Goal: Information Seeking & Learning: Learn about a topic

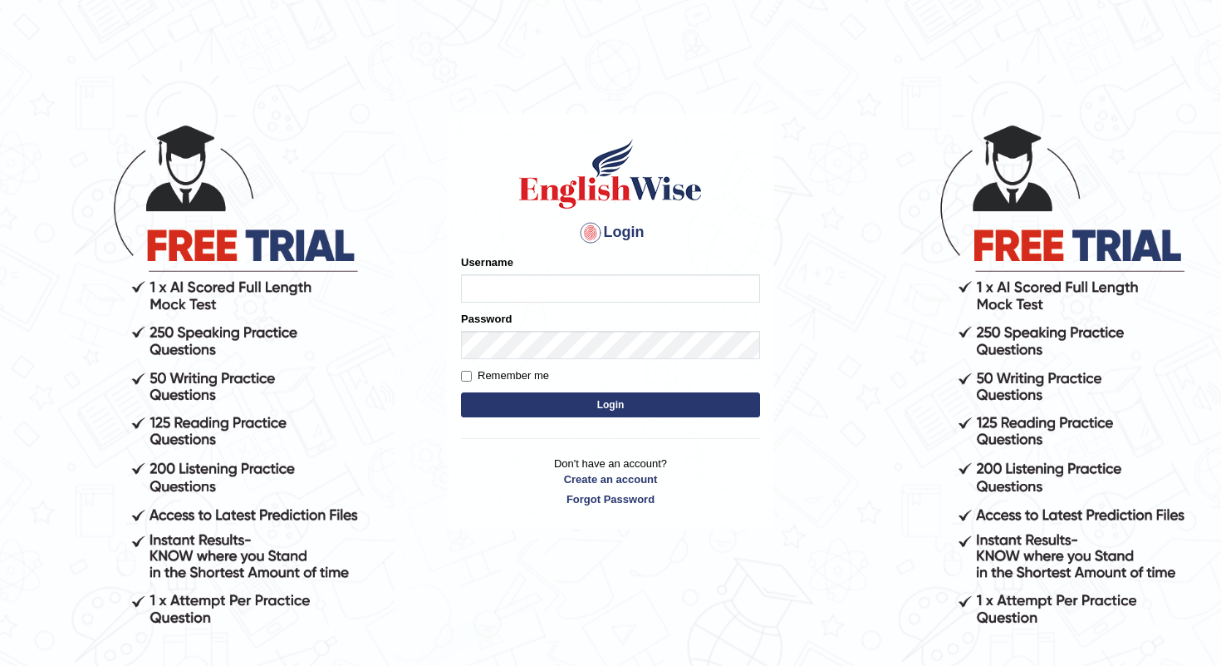
type input "shanti"
click at [612, 405] on button "Login" at bounding box center [610, 404] width 299 height 25
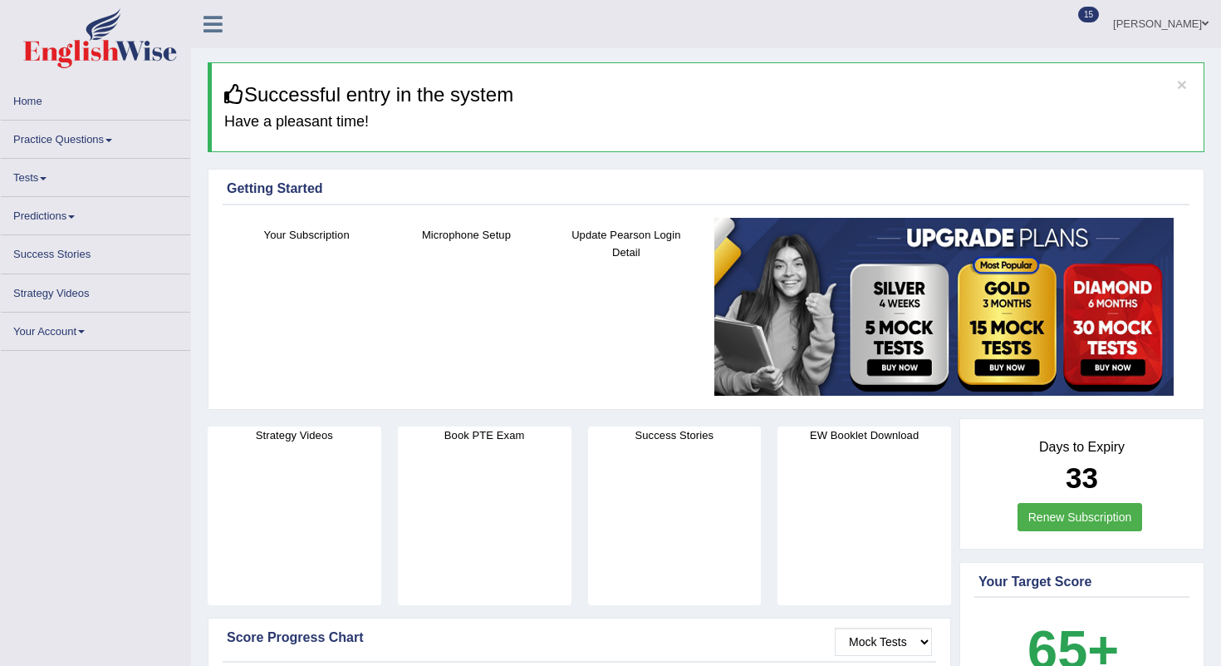
click at [92, 144] on link "Practice Questions" at bounding box center [95, 136] width 189 height 32
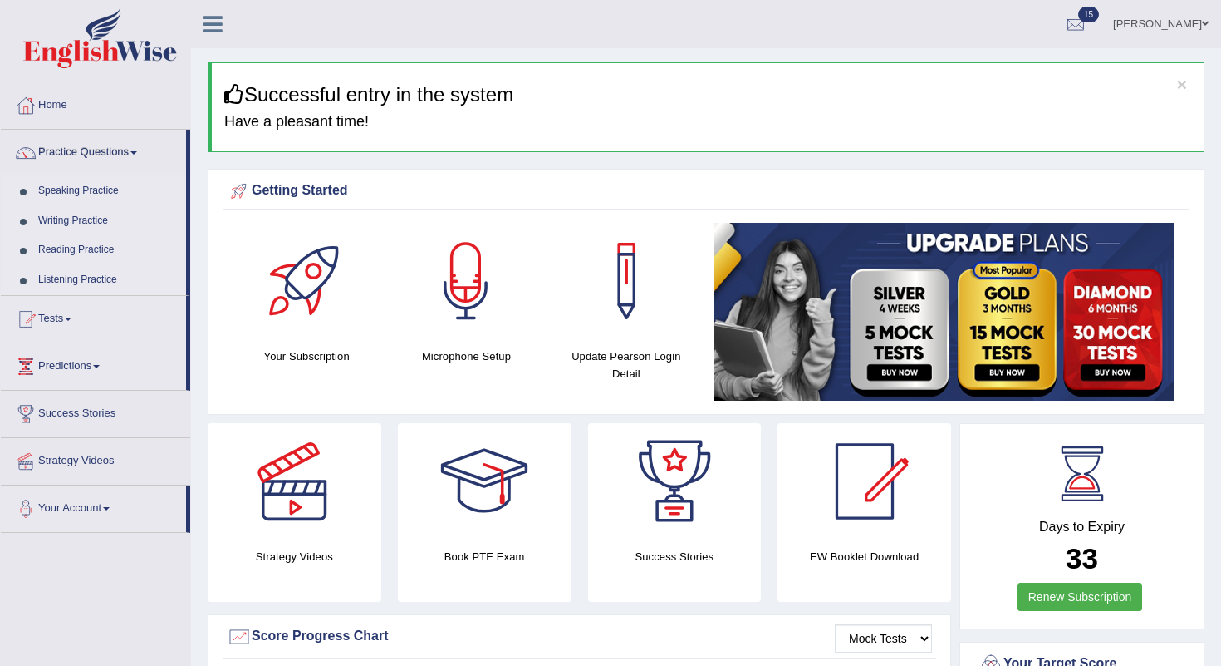
click at [95, 188] on link "Speaking Practice" at bounding box center [108, 191] width 155 height 30
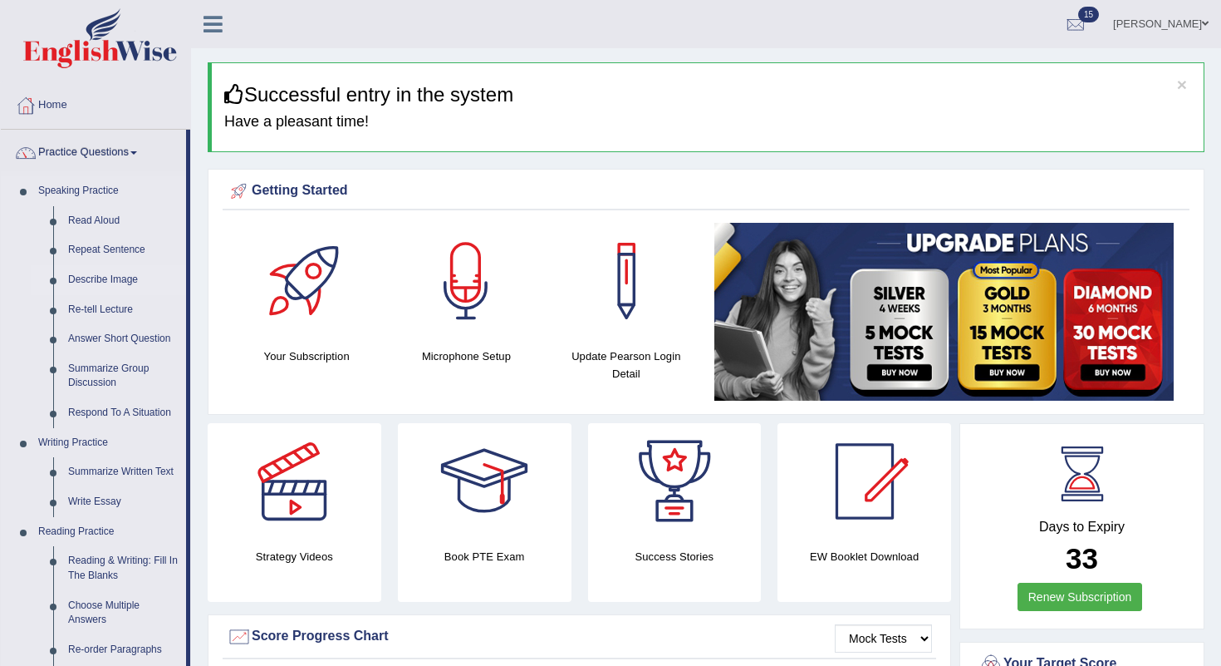
click at [112, 279] on link "Describe Image" at bounding box center [123, 280] width 125 height 30
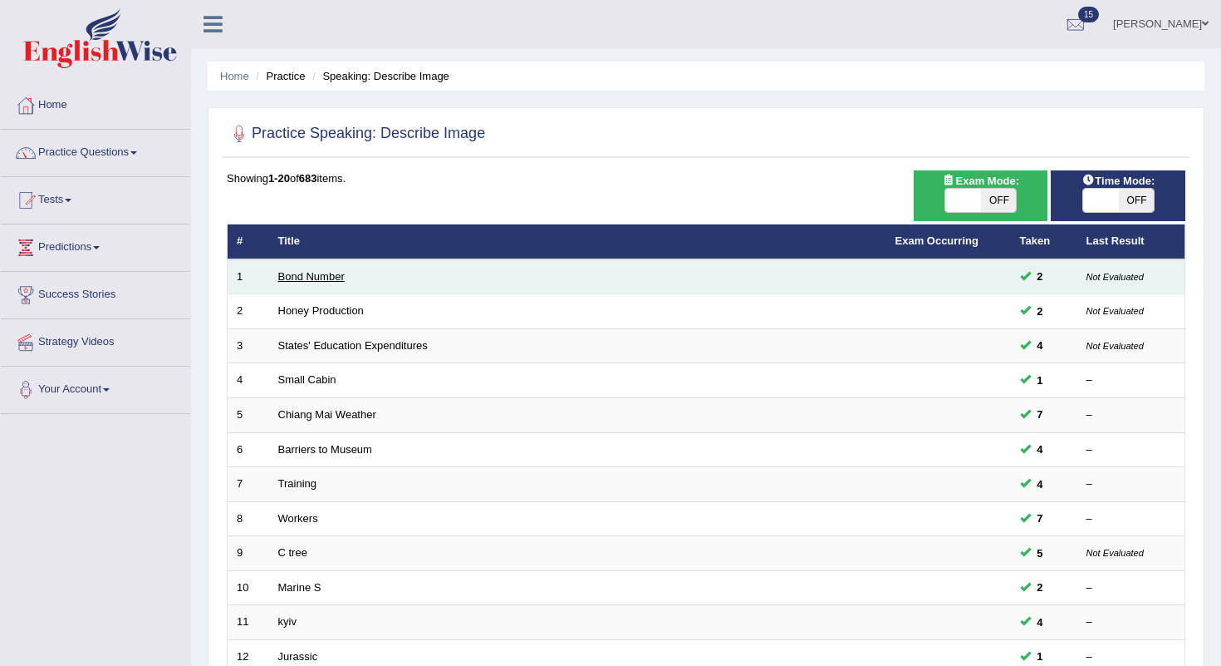
click at [332, 277] on link "Bond Number" at bounding box center [311, 276] width 66 height 12
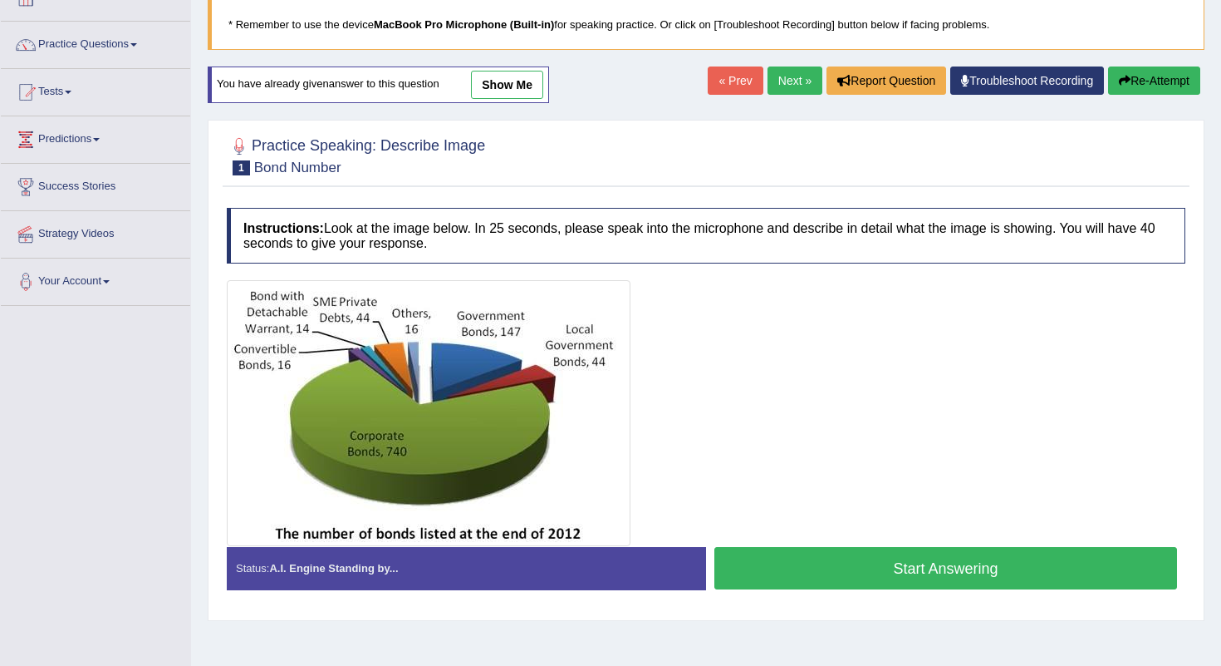
scroll to position [159, 0]
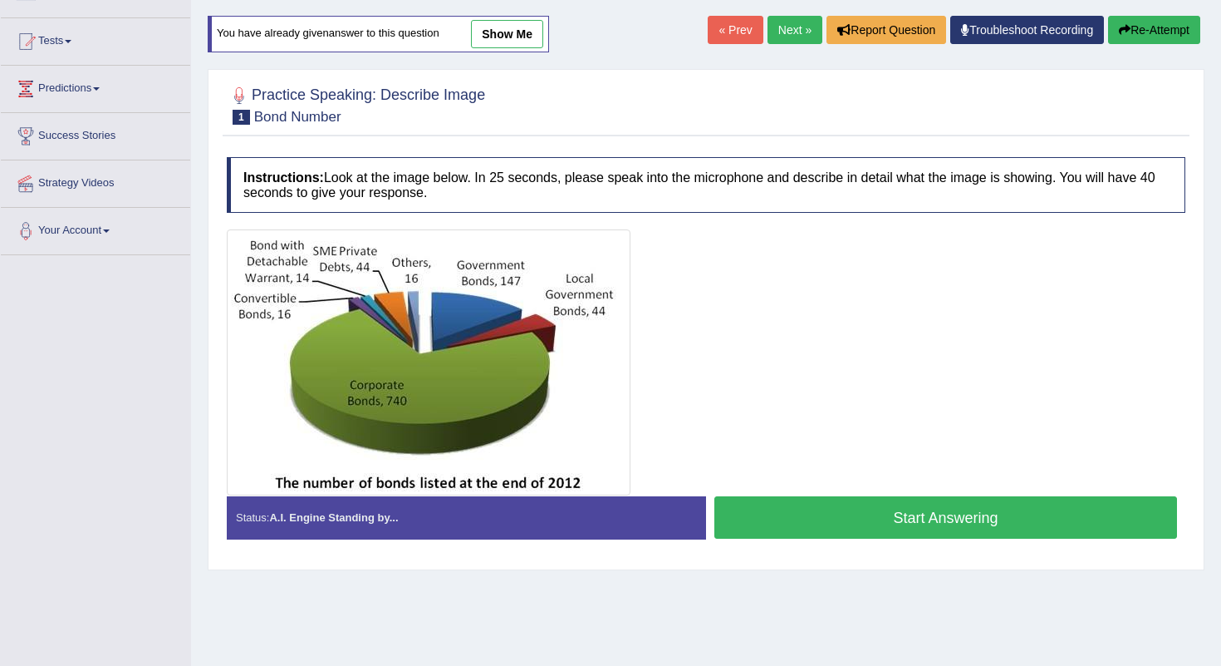
click at [836, 511] on button "Start Answering" at bounding box center [946, 517] width 463 height 42
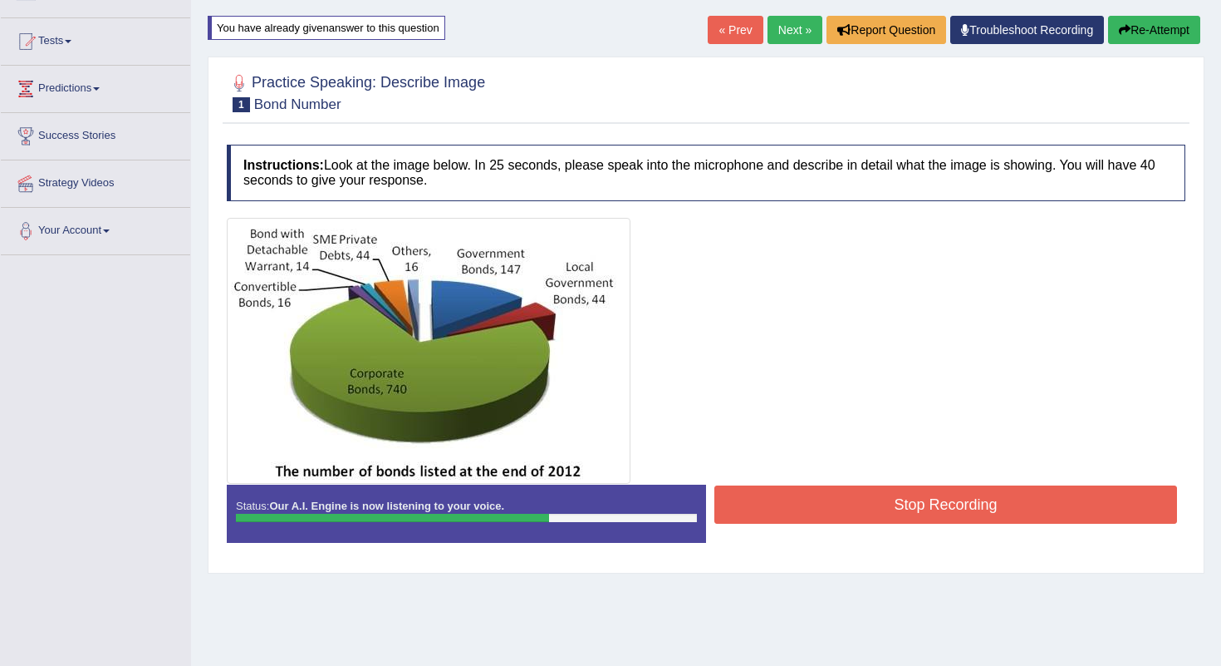
click at [857, 489] on button "Stop Recording" at bounding box center [946, 504] width 463 height 38
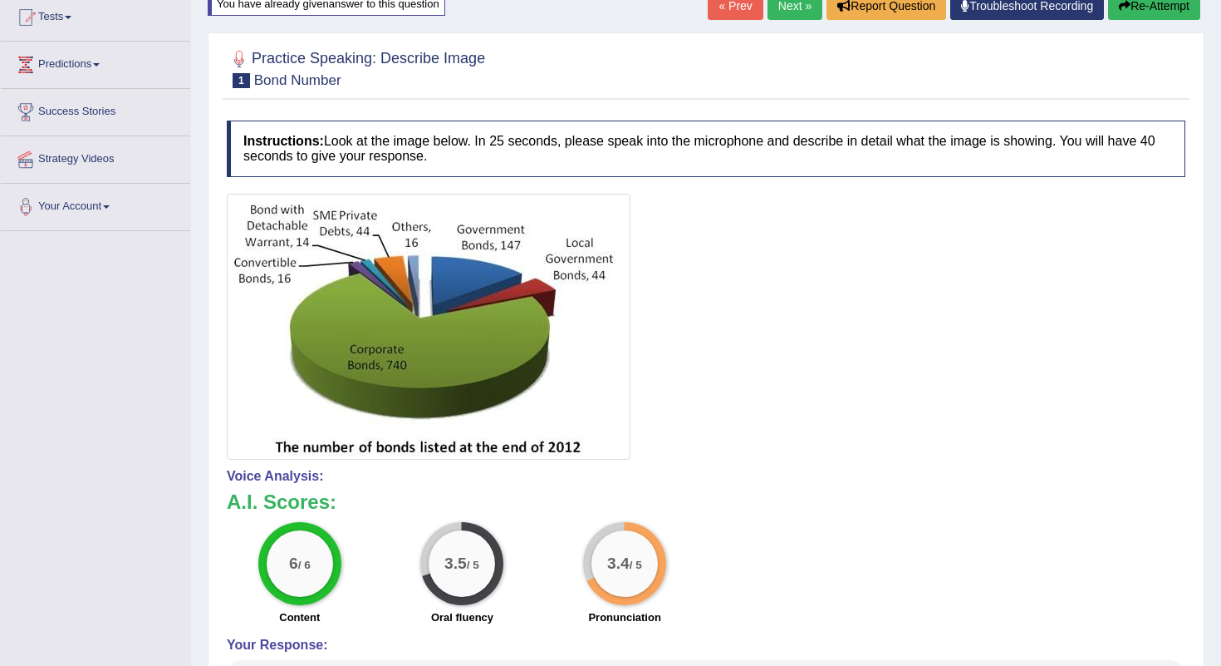
scroll to position [0, 0]
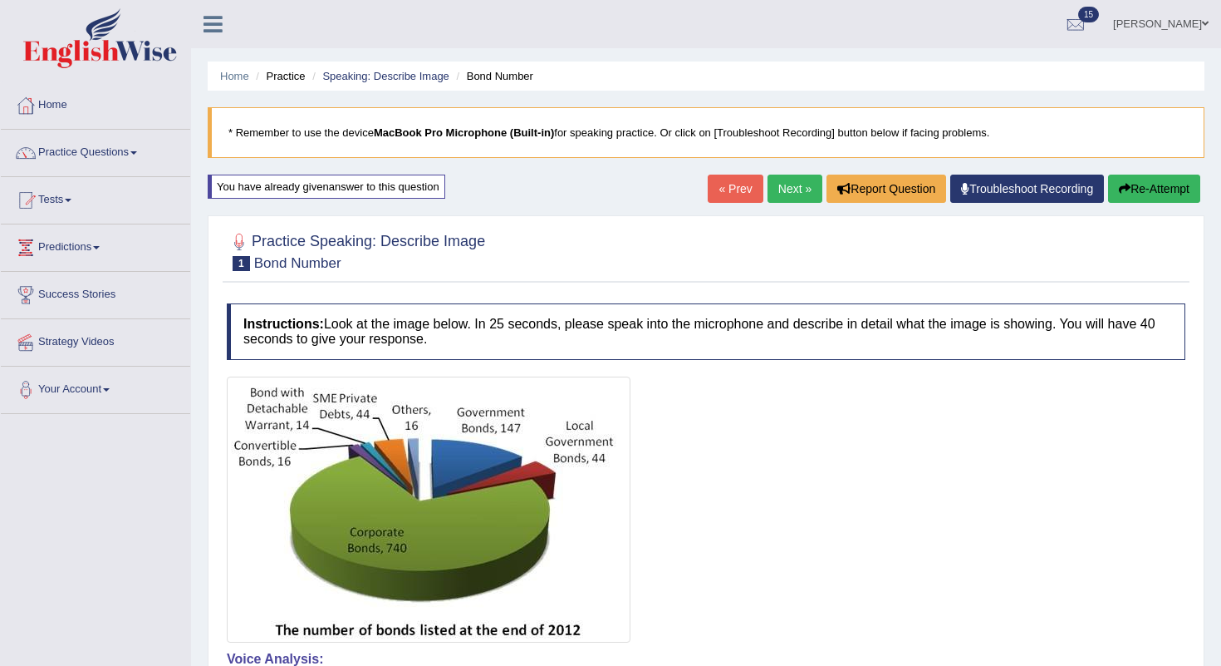
click at [784, 189] on link "Next »" at bounding box center [795, 188] width 55 height 28
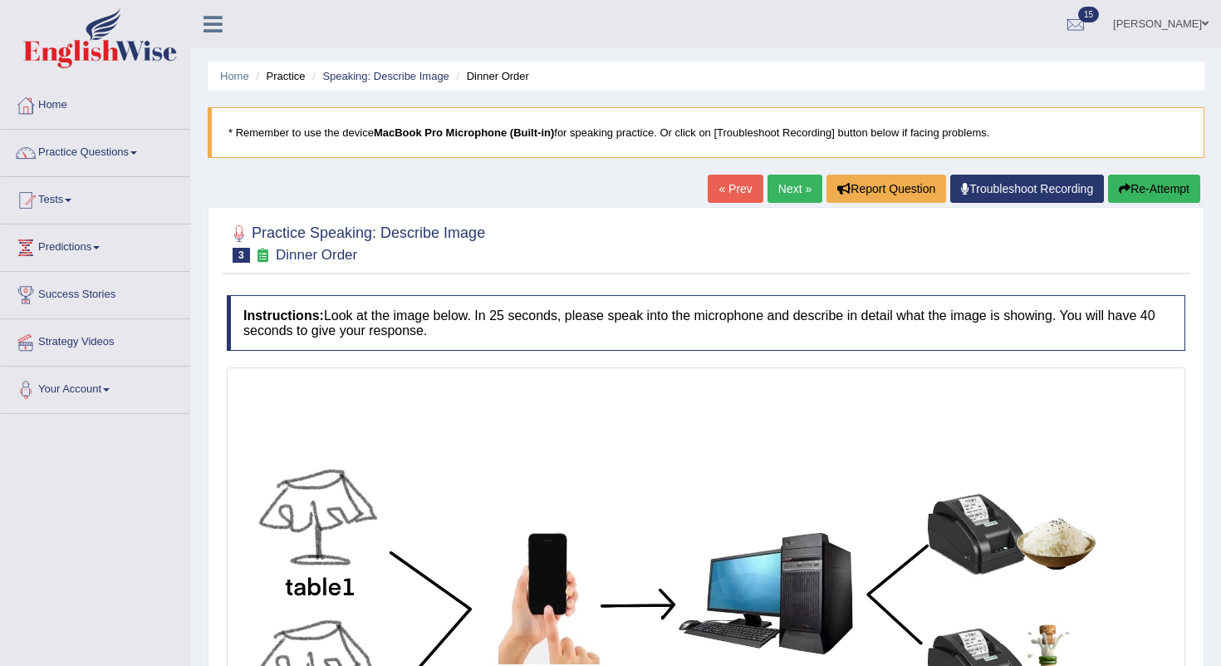
click at [794, 188] on link "Next »" at bounding box center [795, 188] width 55 height 28
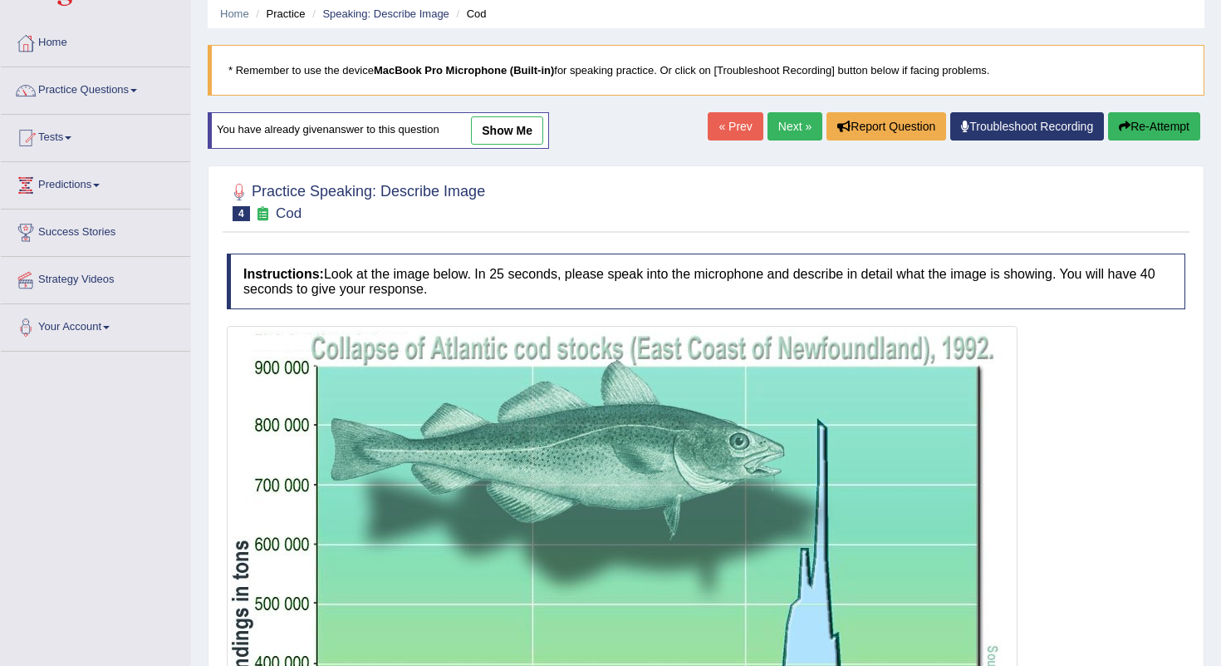
scroll to position [59, 0]
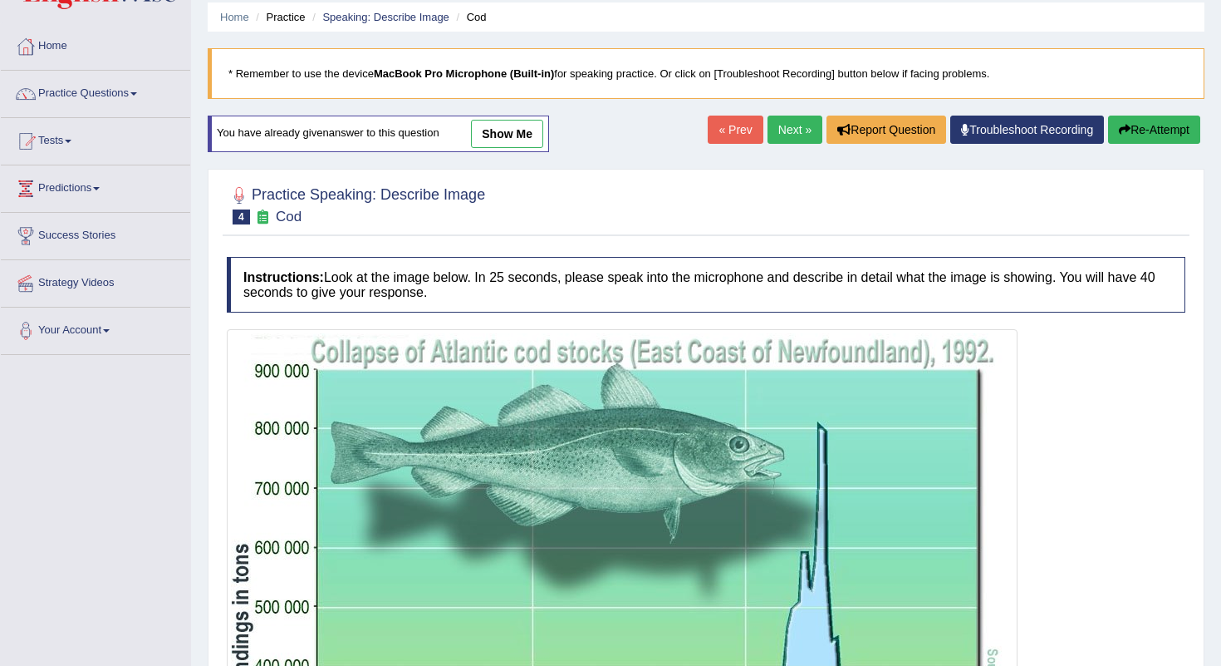
click at [793, 131] on link "Next »" at bounding box center [795, 129] width 55 height 28
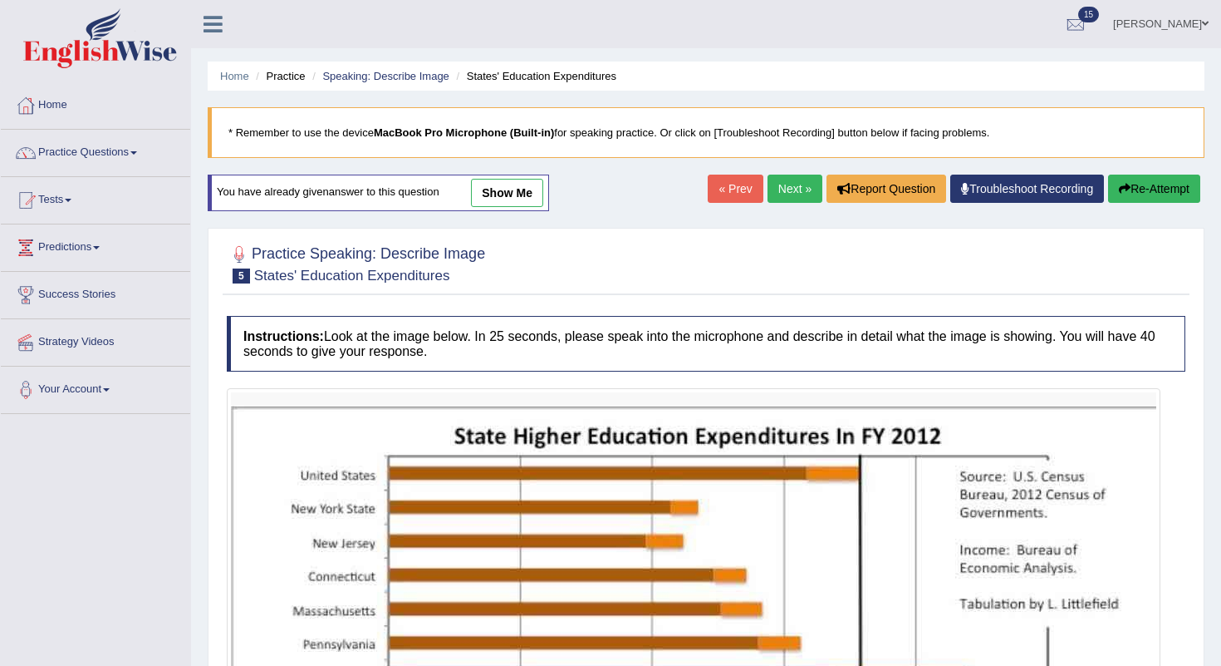
click at [781, 185] on link "Next »" at bounding box center [795, 188] width 55 height 28
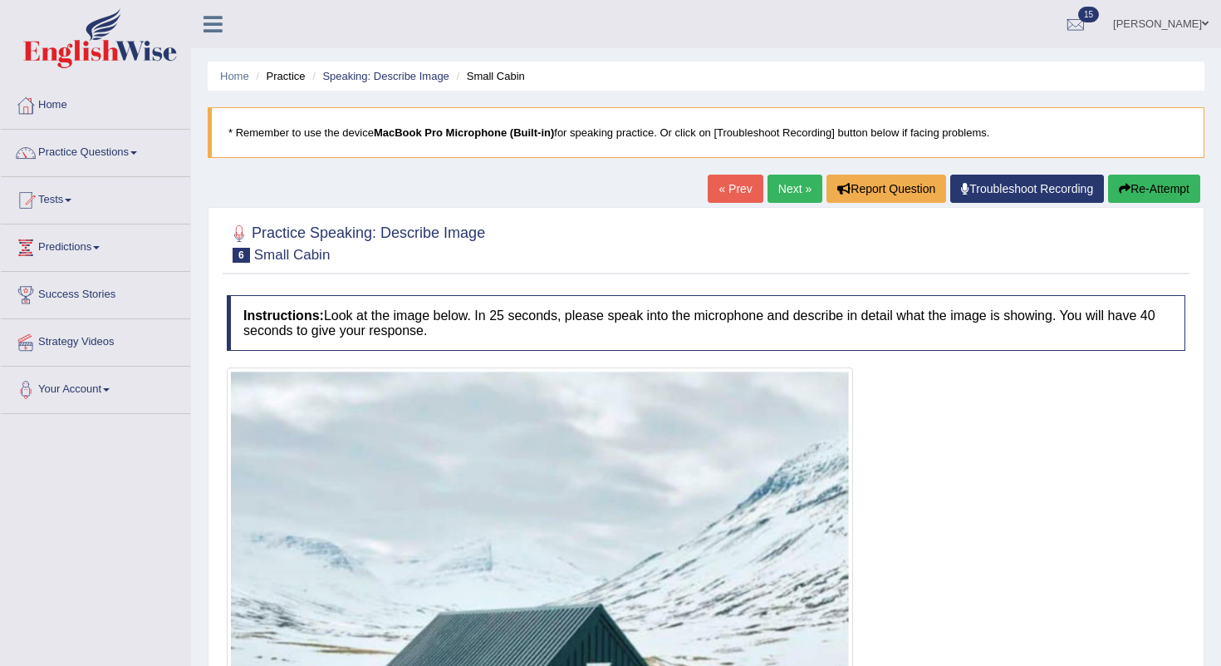
click at [785, 182] on link "Next »" at bounding box center [795, 188] width 55 height 28
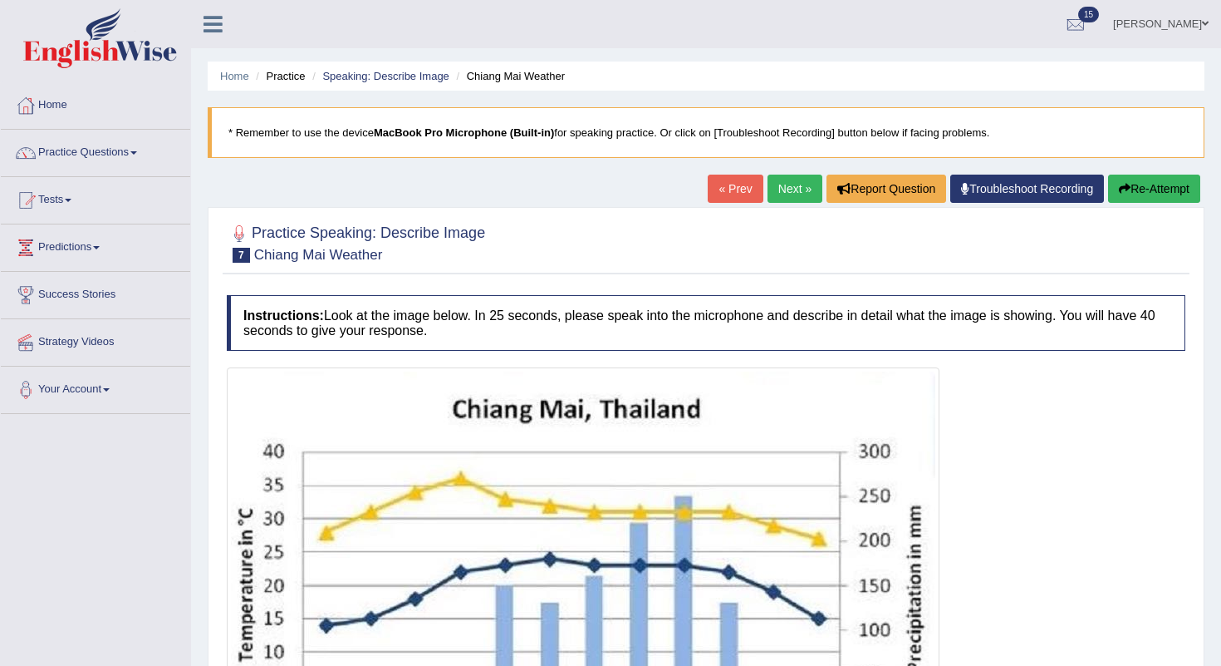
click at [780, 196] on link "Next »" at bounding box center [795, 188] width 55 height 28
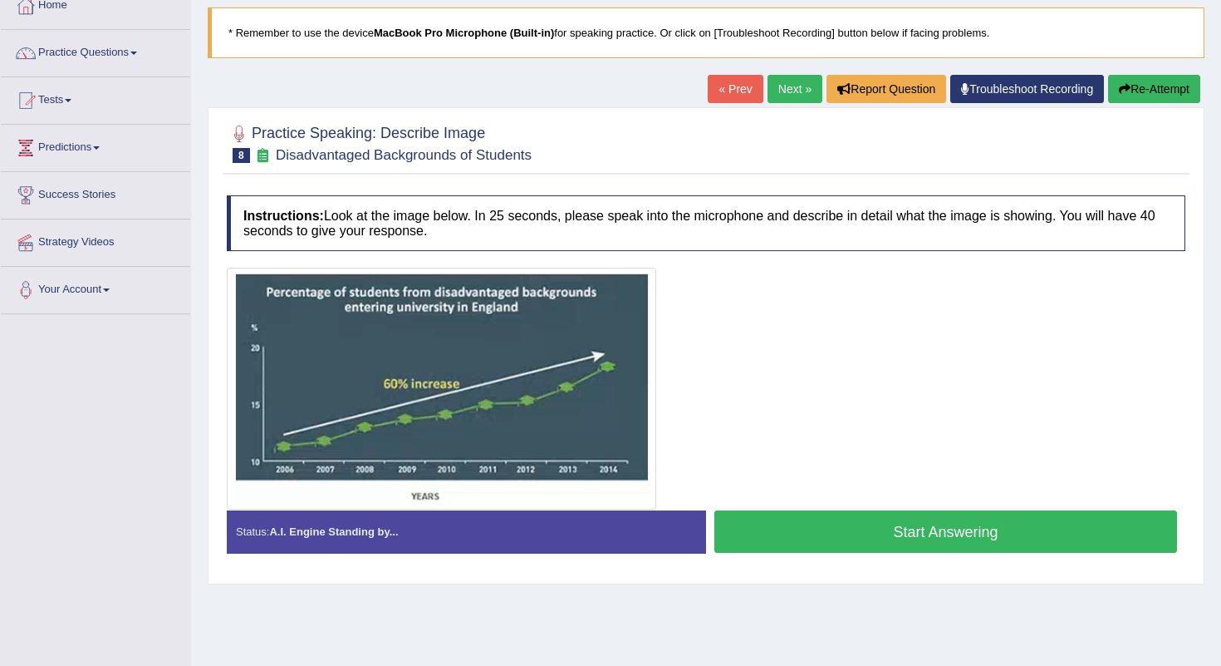
scroll to position [105, 0]
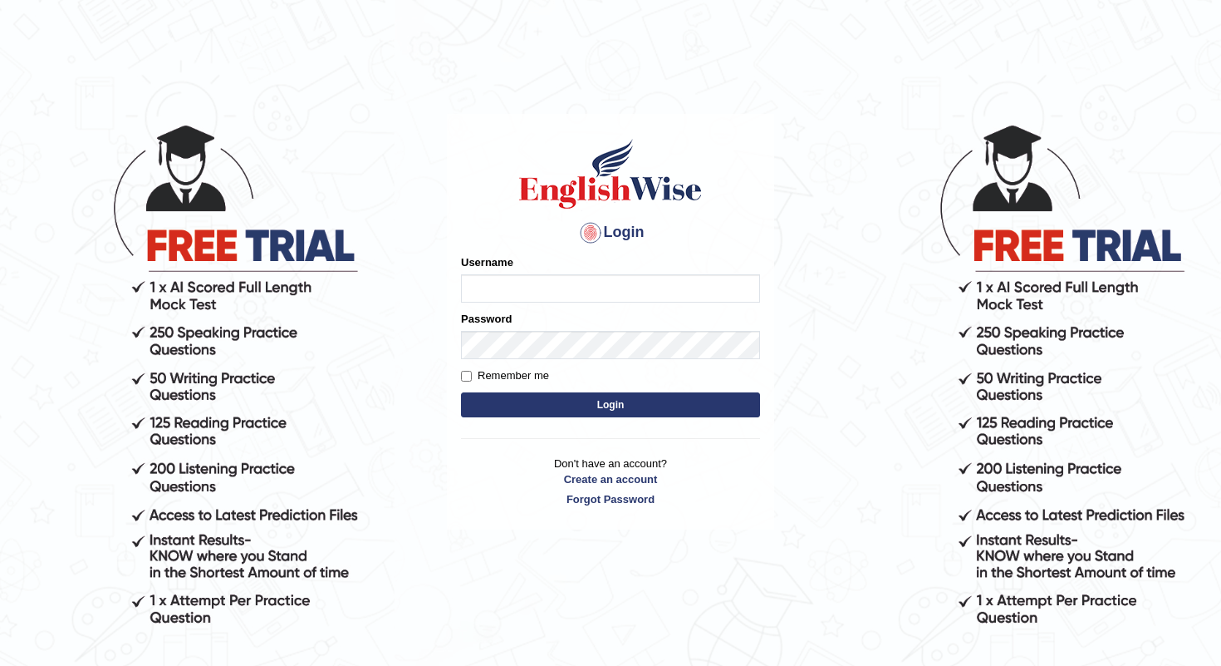
type input "shanti"
click at [602, 404] on button "Login" at bounding box center [610, 404] width 299 height 25
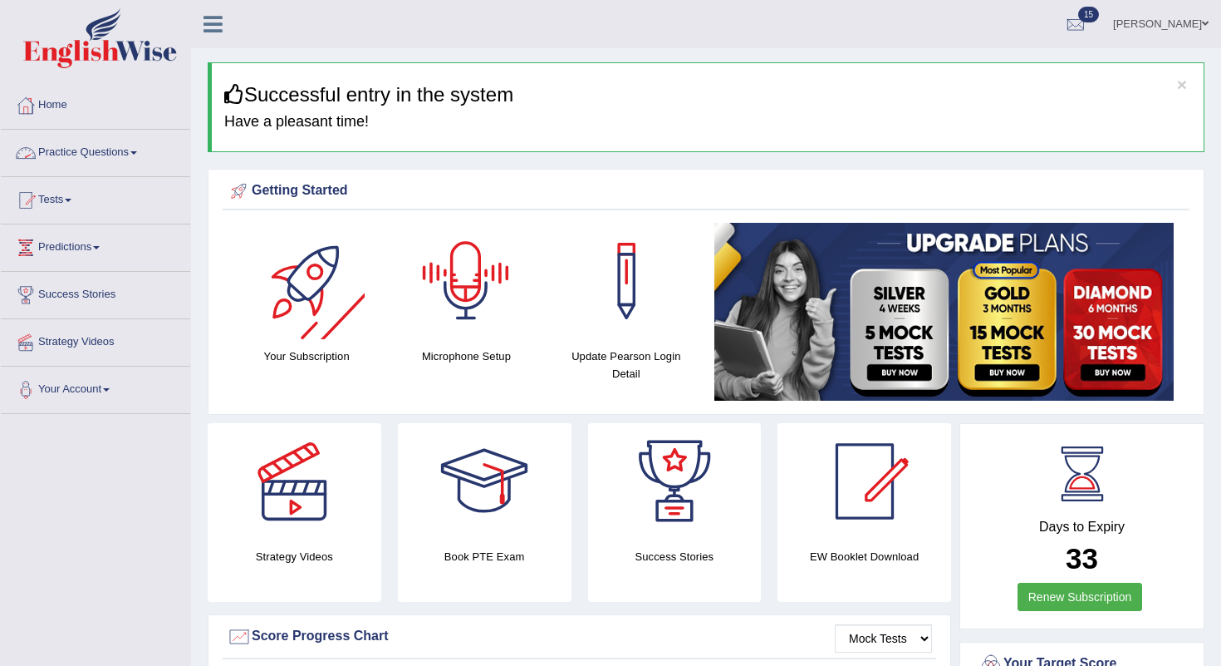
click at [115, 143] on link "Practice Questions" at bounding box center [95, 151] width 189 height 42
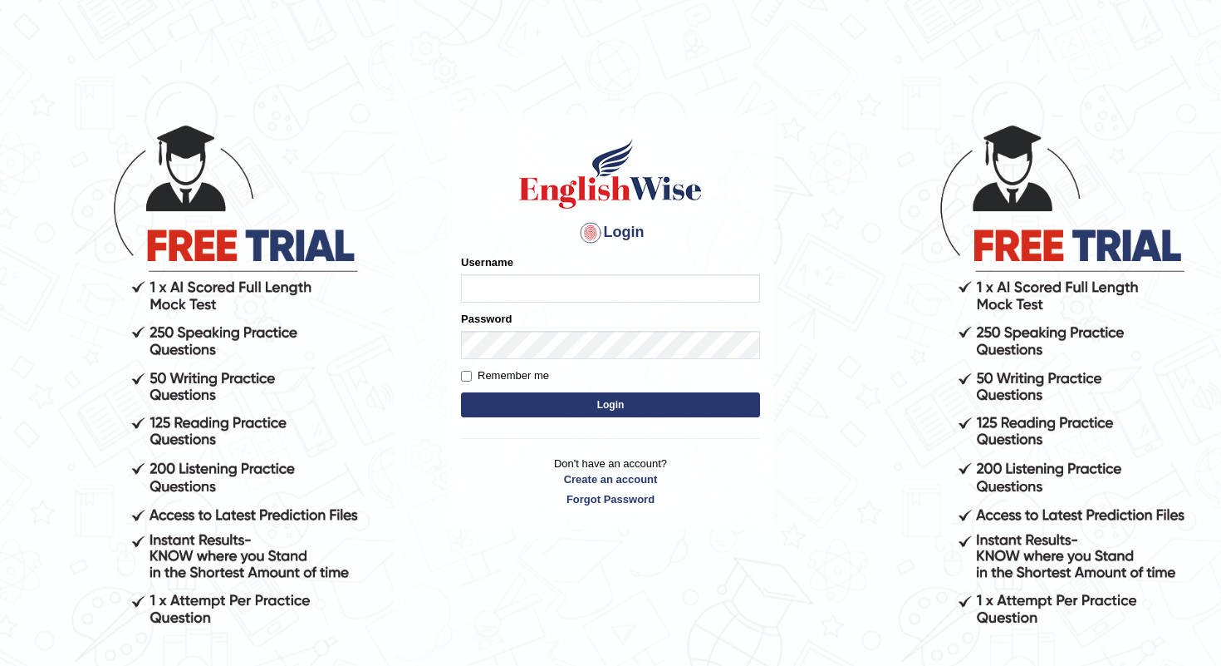
type input "shanti"
click at [615, 407] on button "Login" at bounding box center [610, 404] width 299 height 25
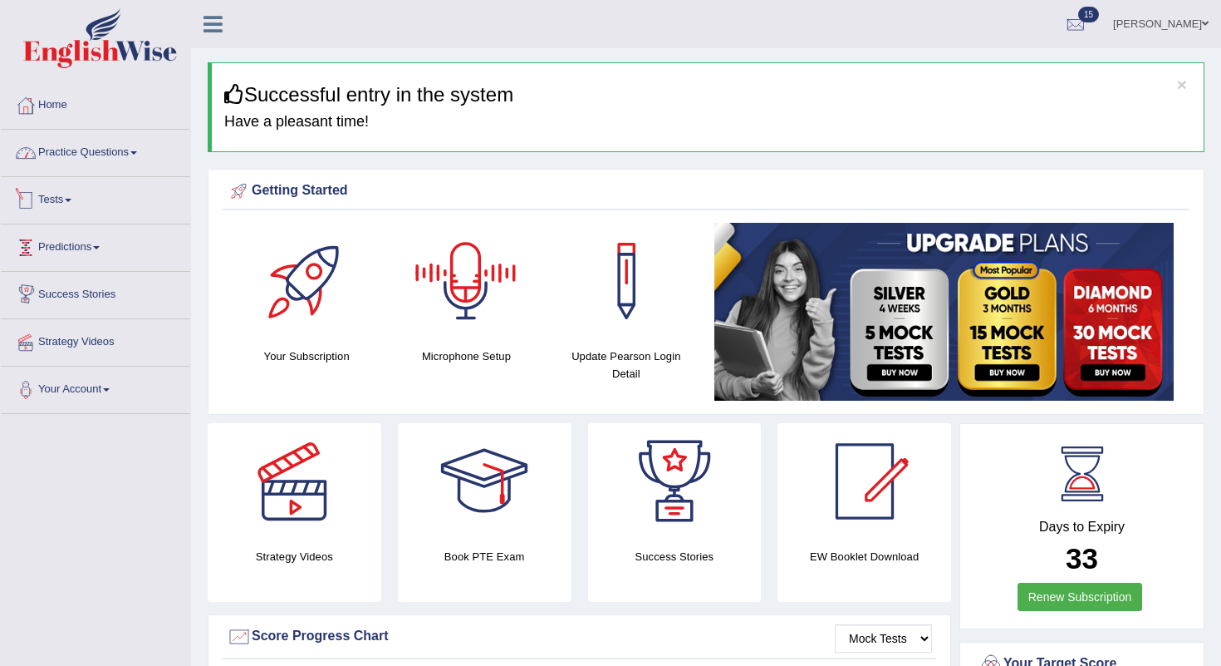
click at [116, 153] on link "Practice Questions" at bounding box center [95, 151] width 189 height 42
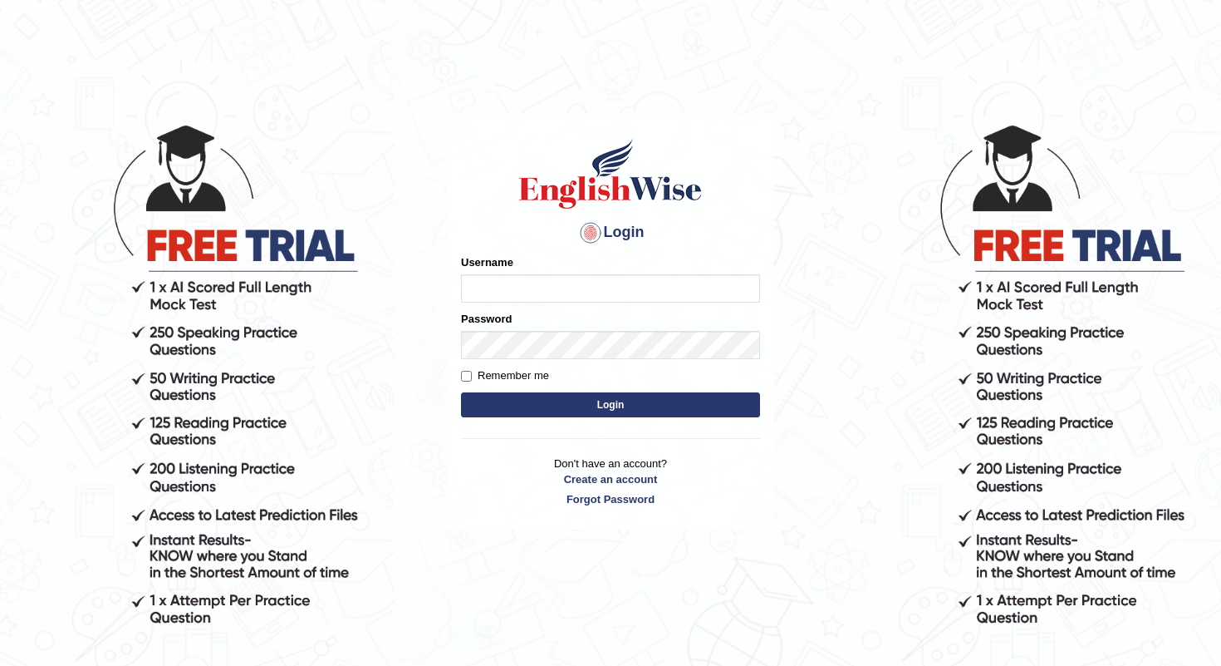
type input "shanti"
click at [558, 400] on button "Login" at bounding box center [610, 404] width 299 height 25
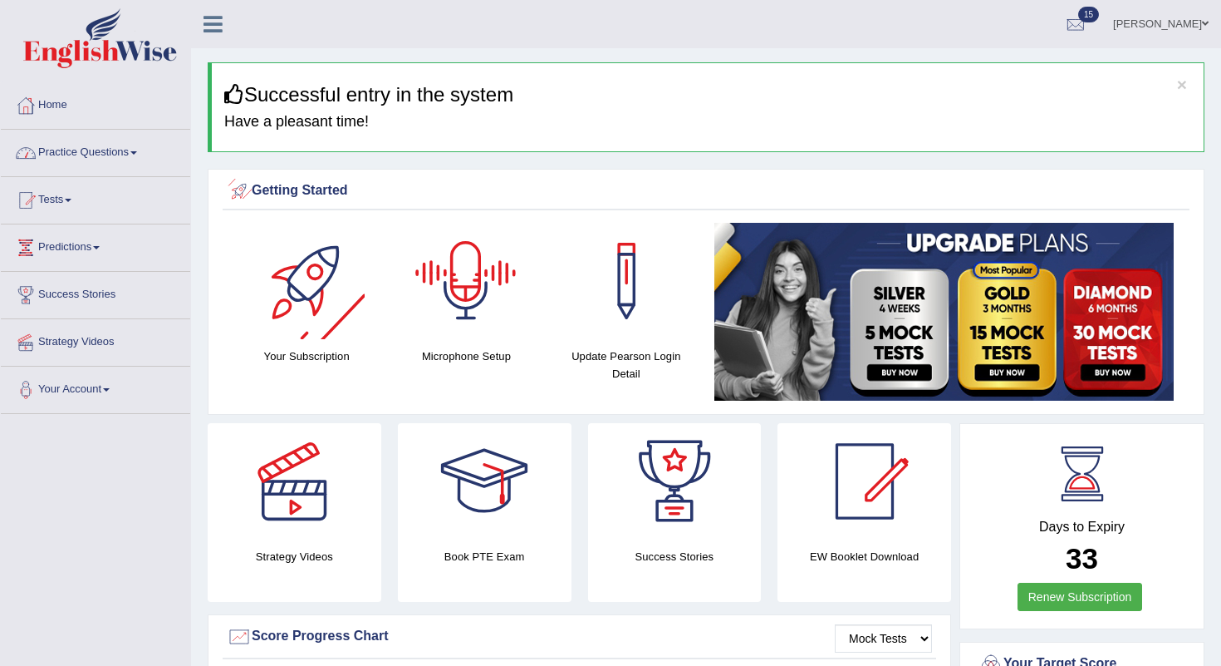
click at [106, 151] on link "Practice Questions" at bounding box center [95, 151] width 189 height 42
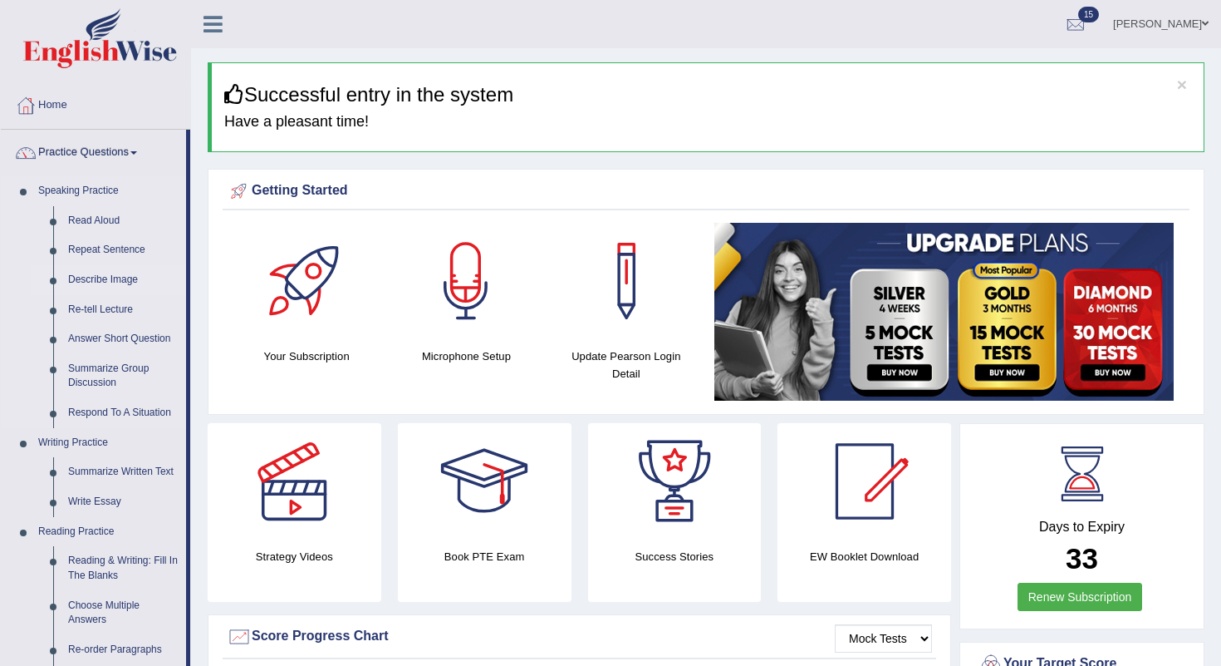
click at [86, 282] on link "Describe Image" at bounding box center [123, 280] width 125 height 30
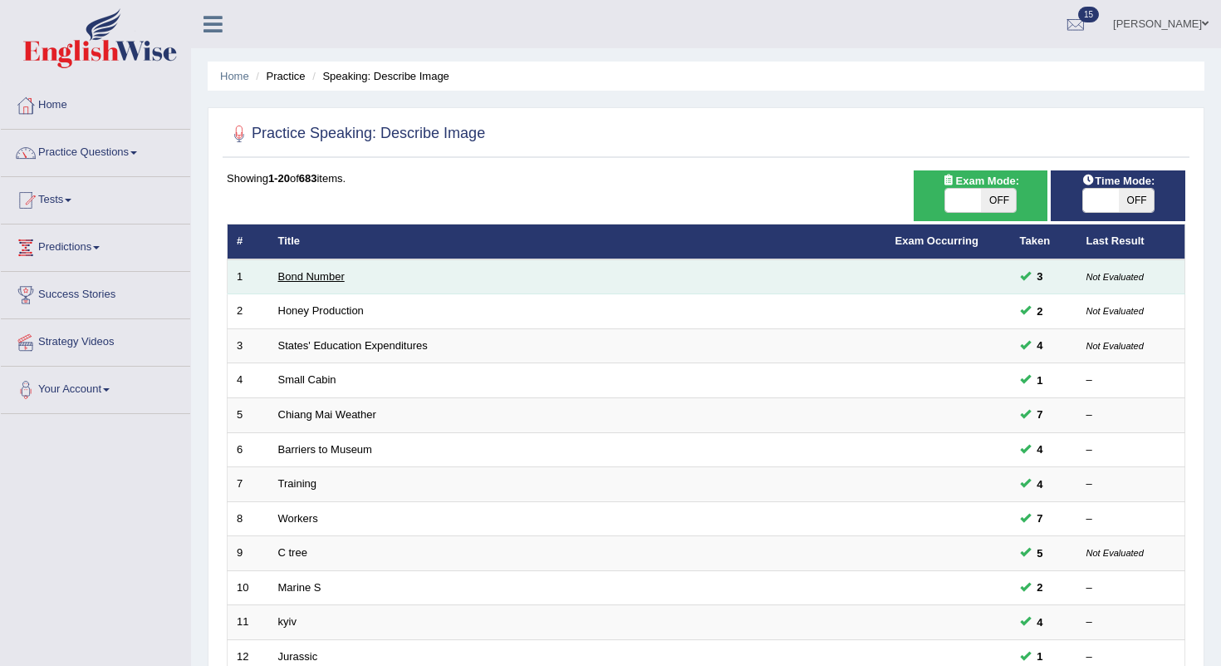
click at [306, 270] on link "Bond Number" at bounding box center [311, 276] width 66 height 12
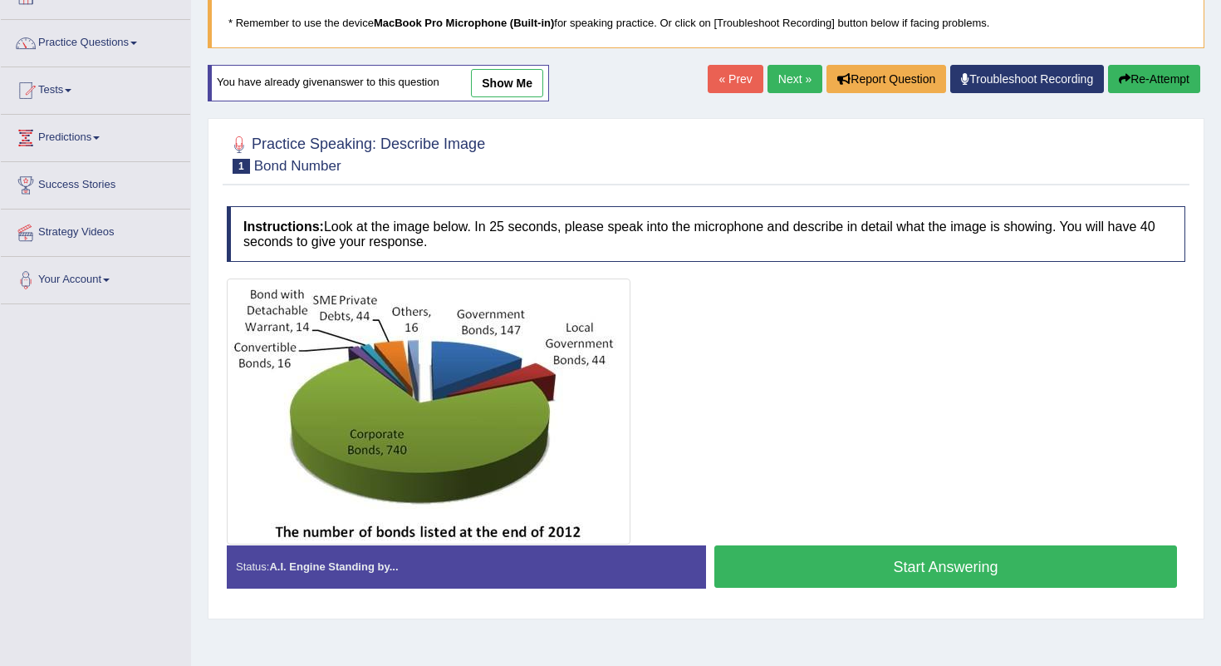
scroll to position [118, 0]
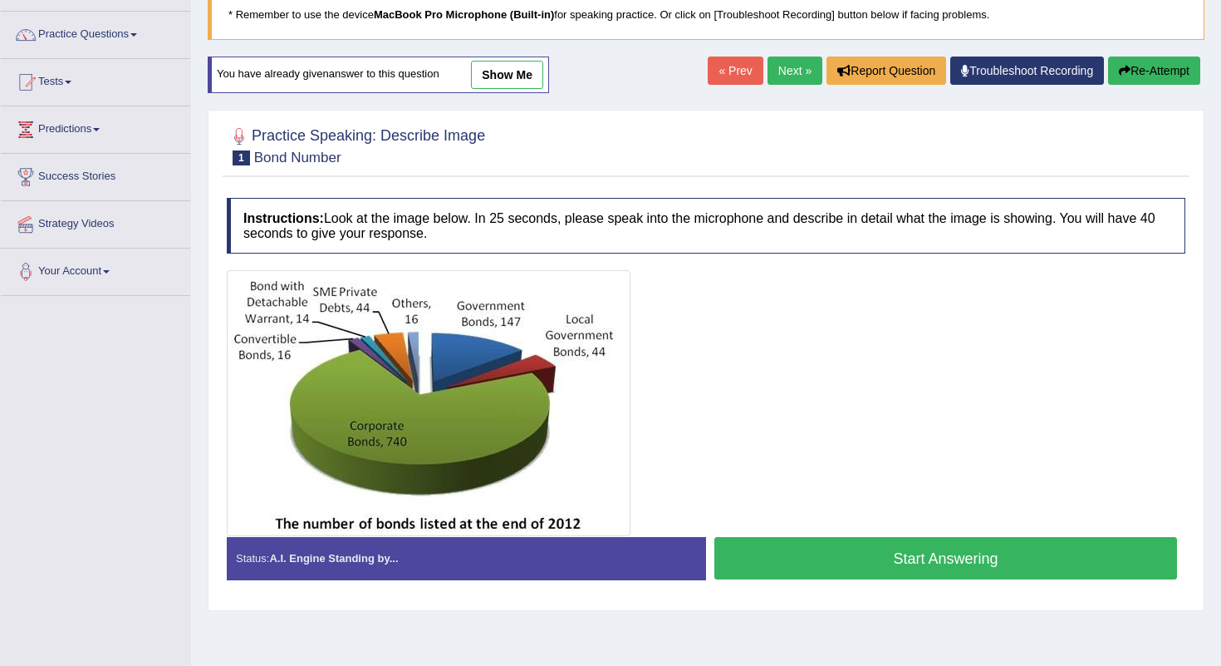
click at [513, 84] on link "show me" at bounding box center [507, 75] width 72 height 28
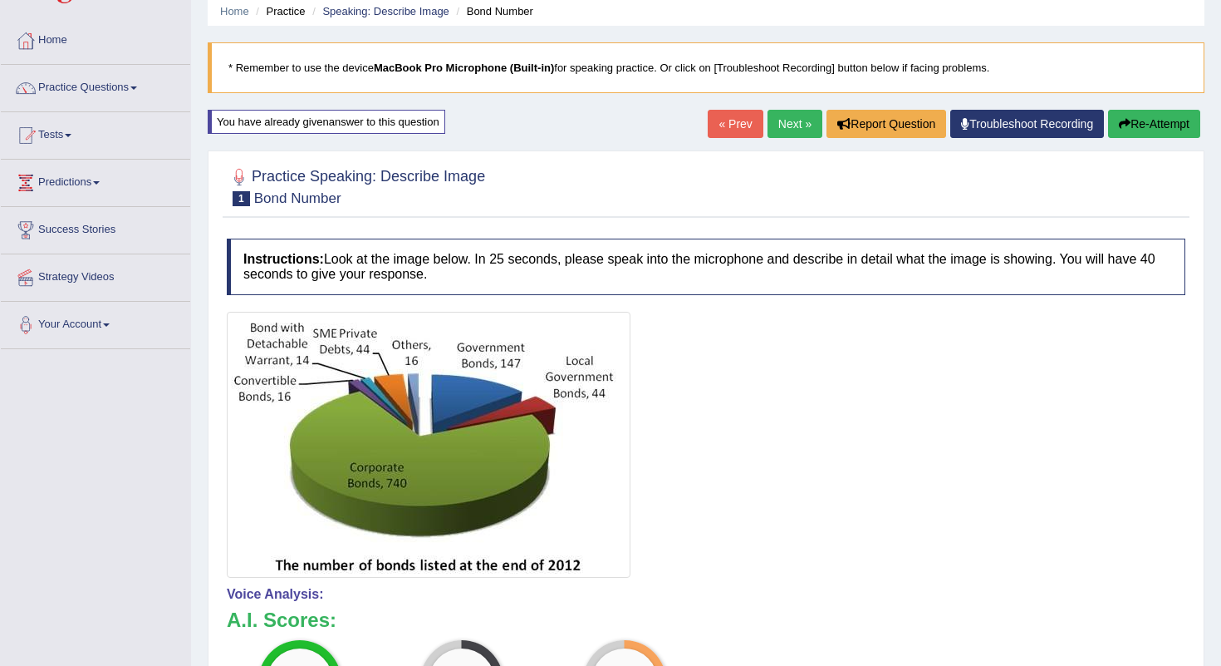
scroll to position [0, 0]
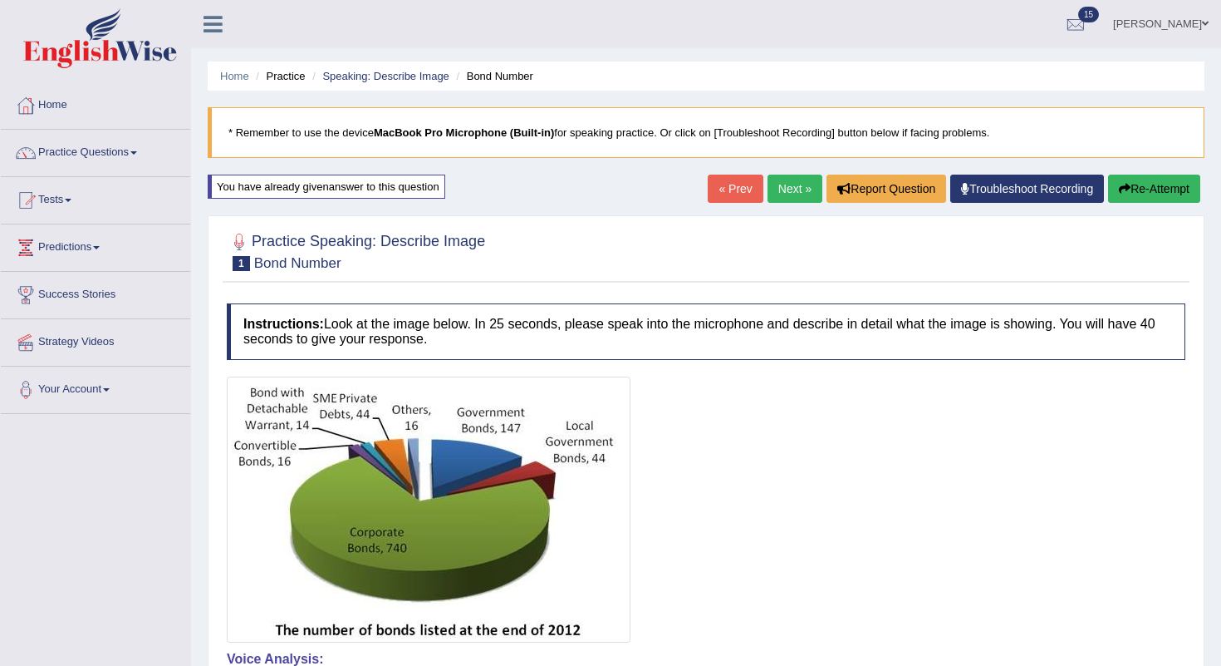
click at [793, 190] on link "Next »" at bounding box center [795, 188] width 55 height 28
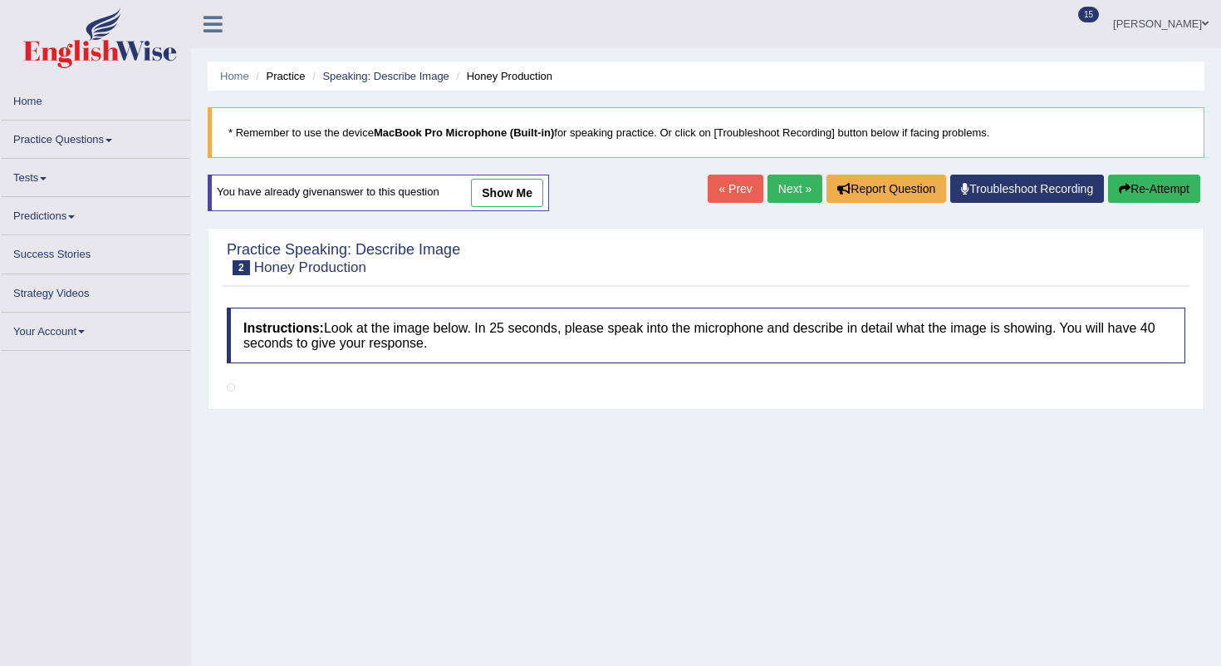
click at [792, 188] on link "Next »" at bounding box center [795, 188] width 55 height 28
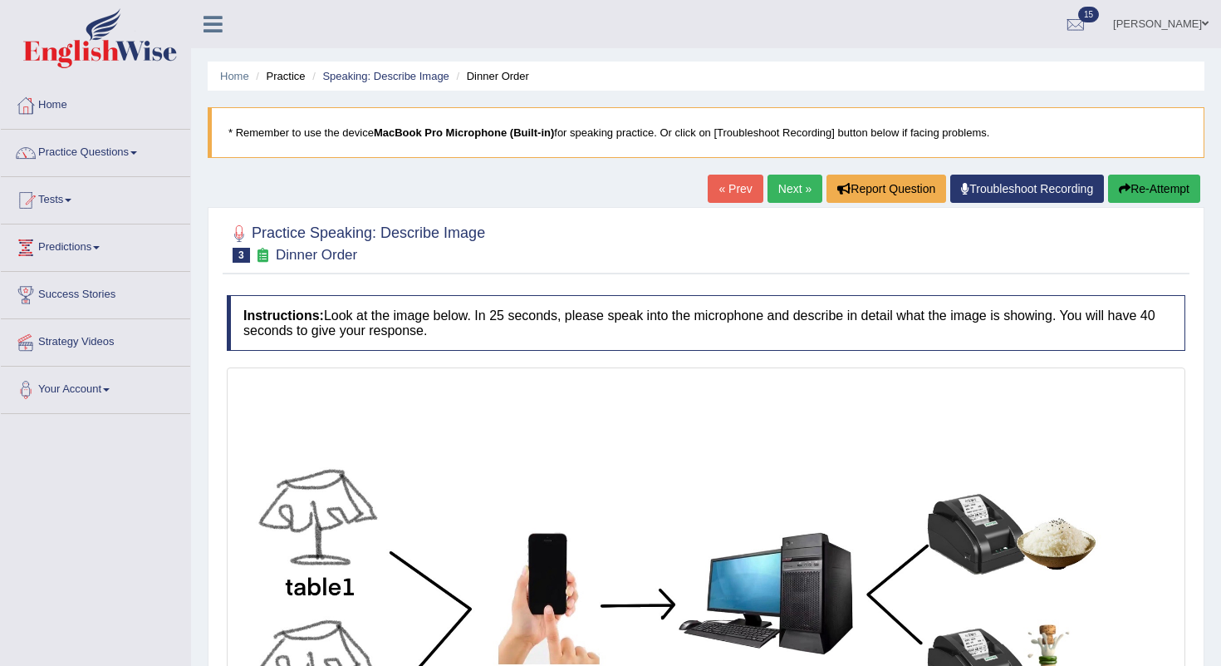
click at [780, 191] on link "Next »" at bounding box center [795, 188] width 55 height 28
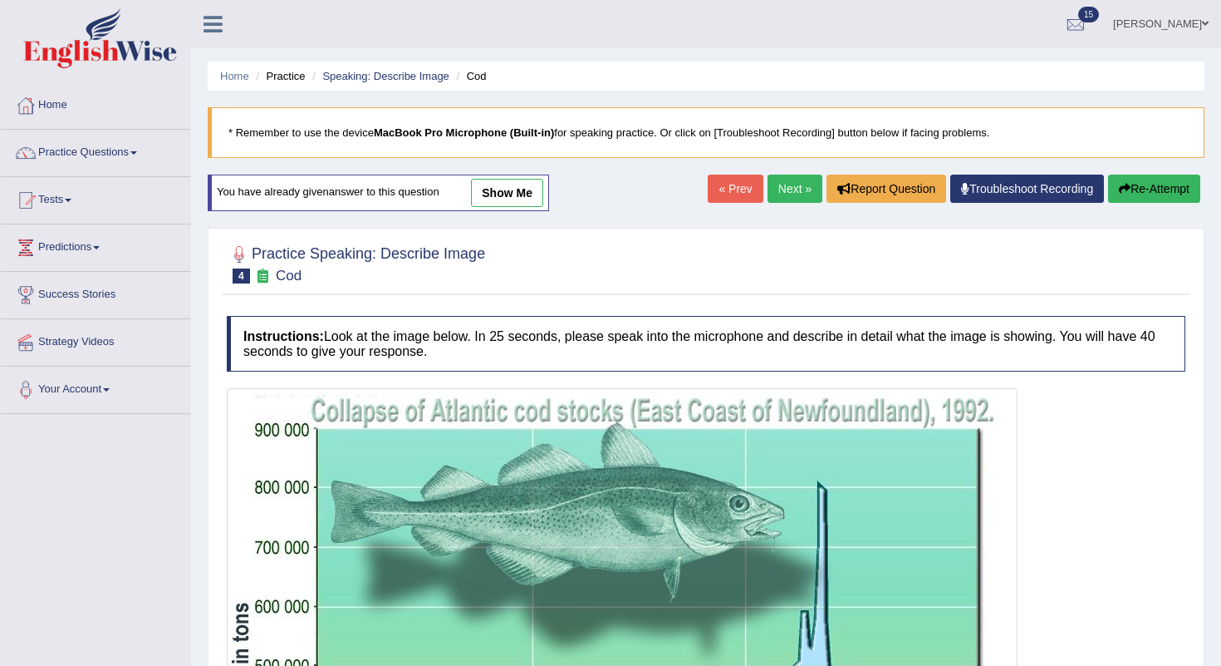
click at [523, 188] on link "show me" at bounding box center [507, 193] width 72 height 28
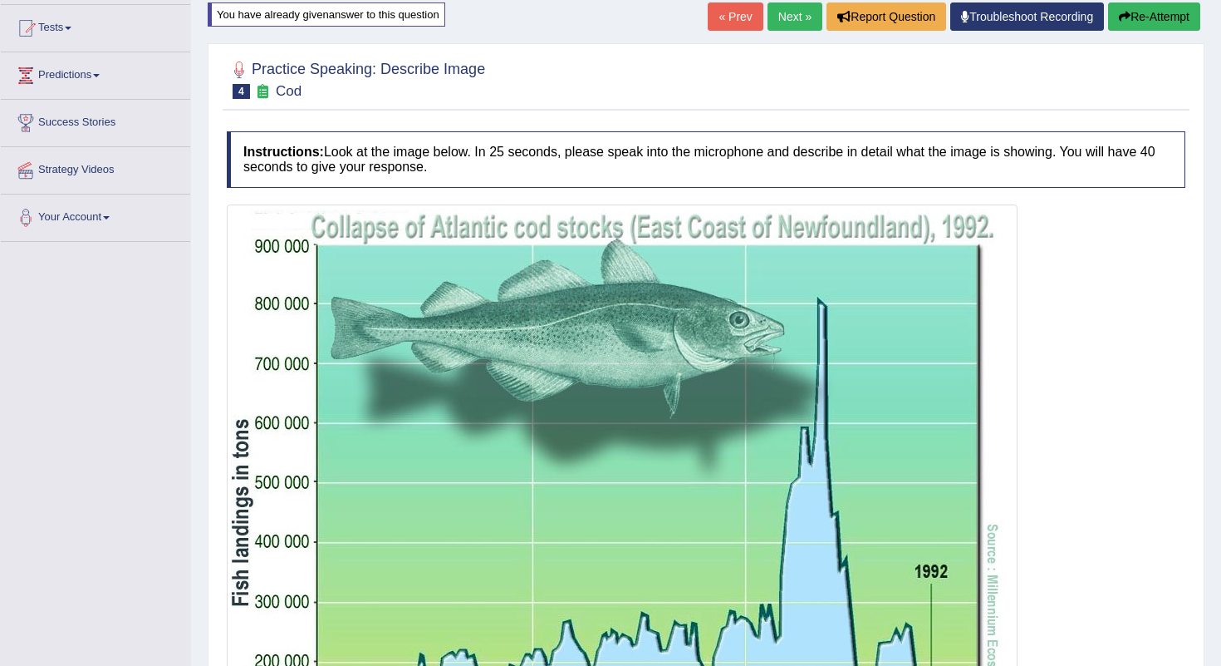
scroll to position [162, 0]
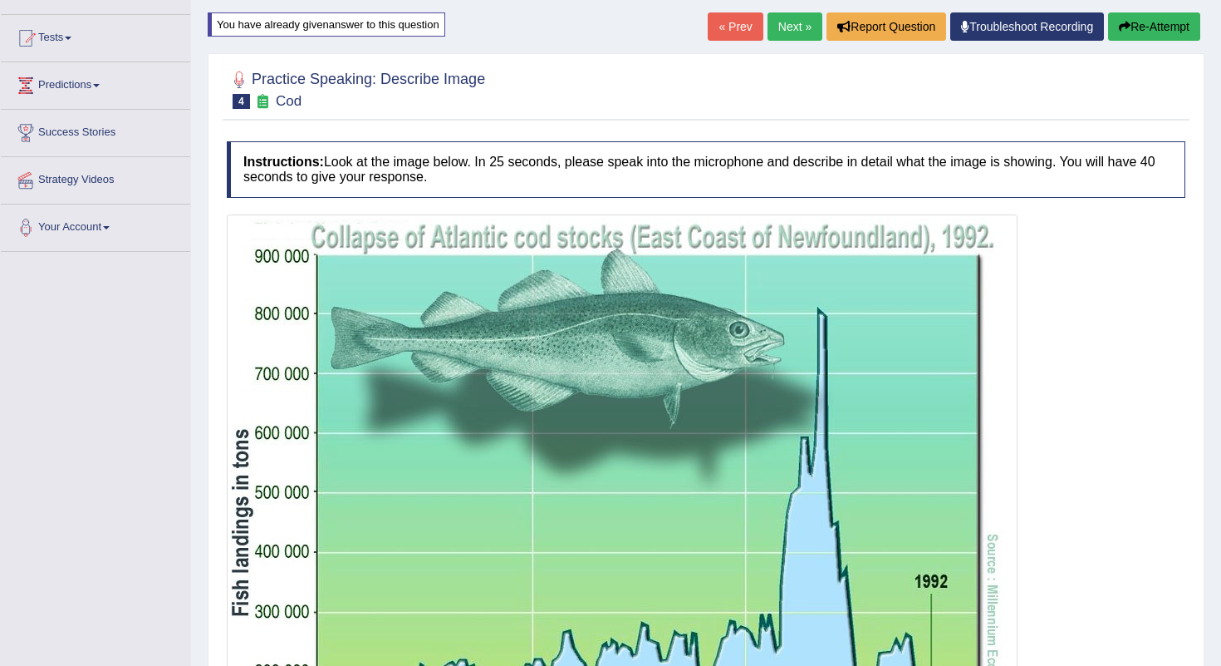
click at [793, 28] on link "Next »" at bounding box center [795, 26] width 55 height 28
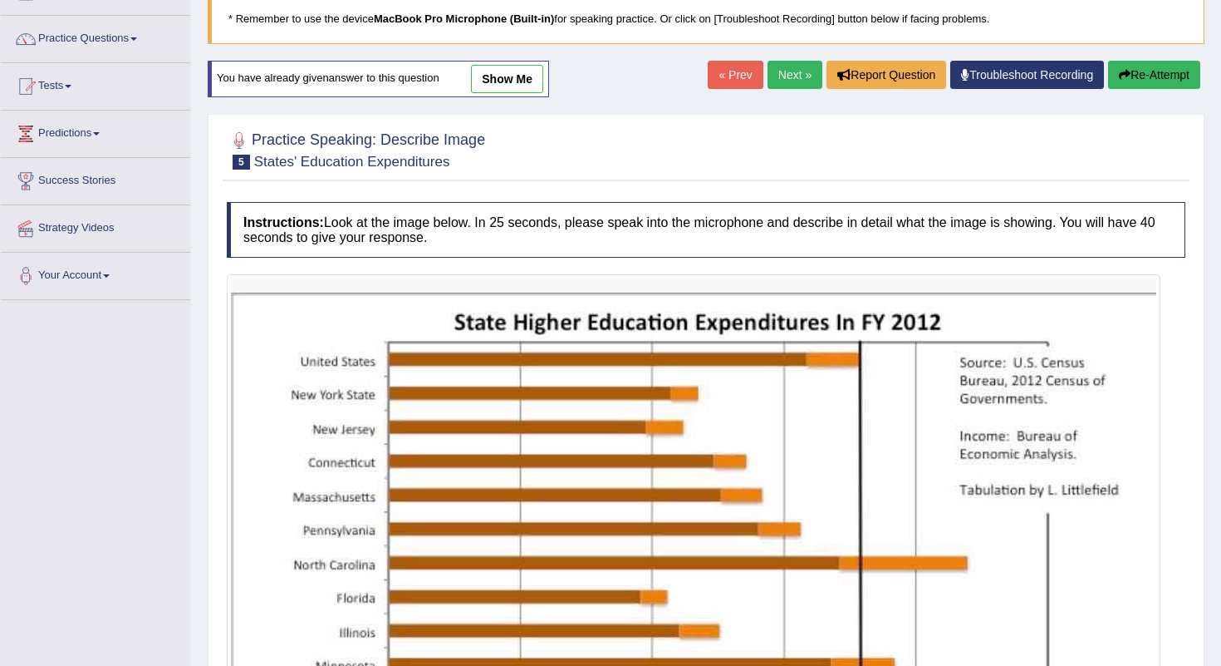
scroll to position [113, 0]
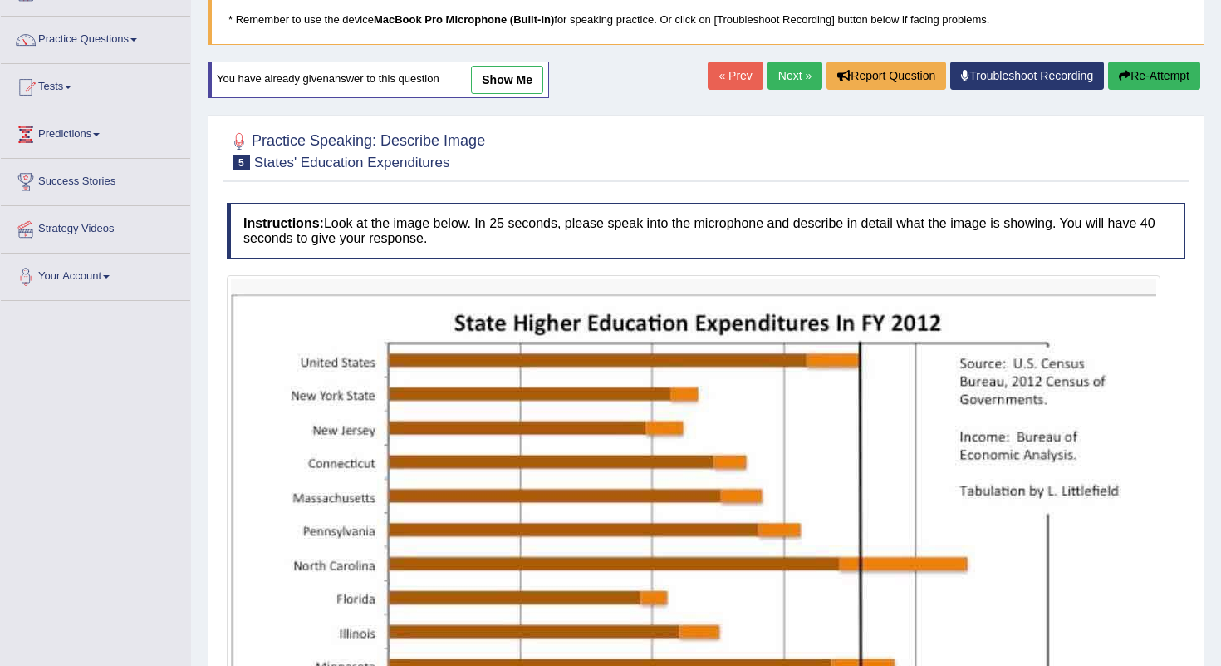
click at [781, 83] on link "Next »" at bounding box center [795, 75] width 55 height 28
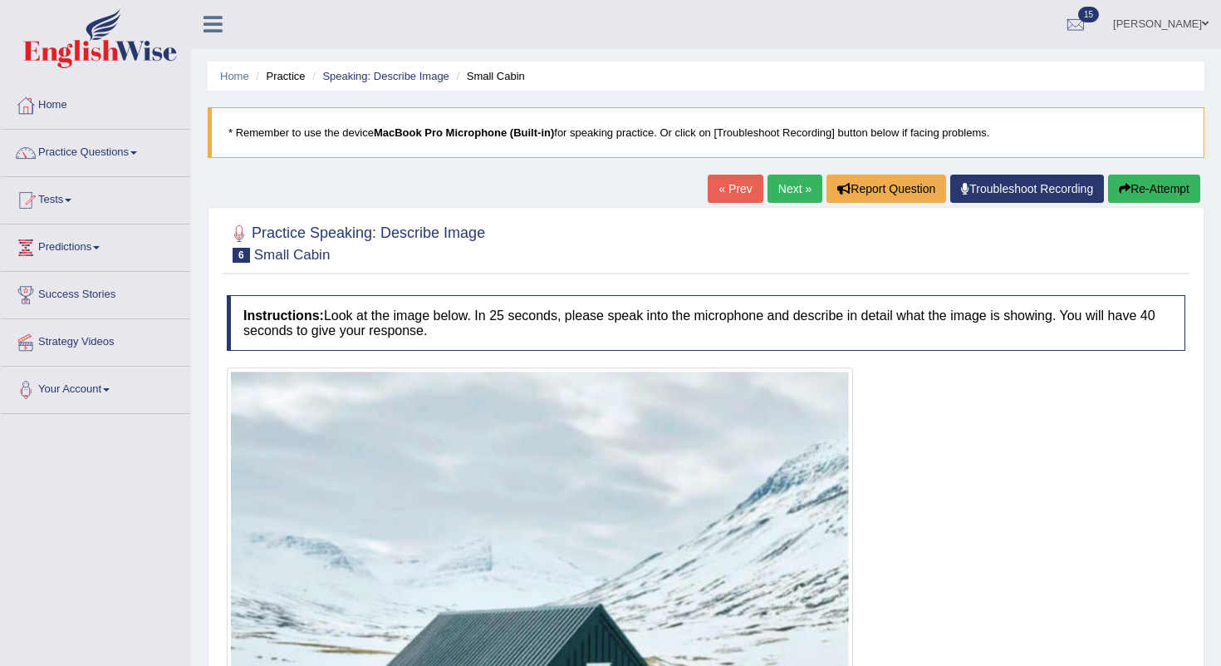
click at [776, 177] on link "Next »" at bounding box center [795, 188] width 55 height 28
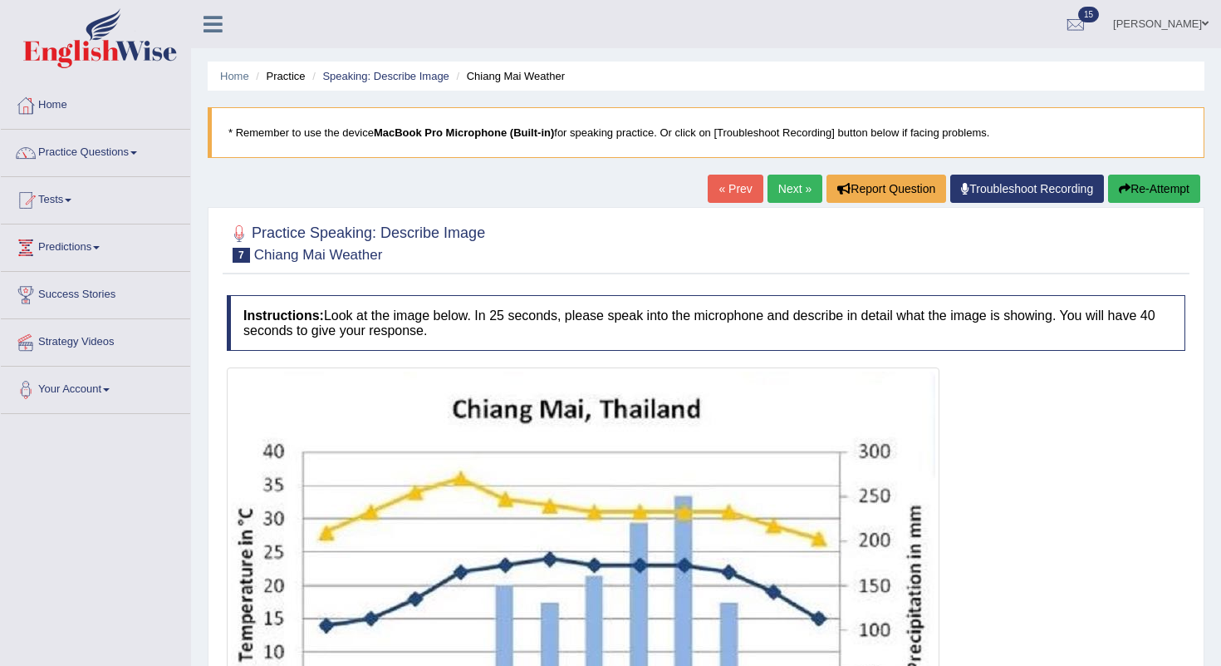
click at [782, 194] on link "Next »" at bounding box center [795, 188] width 55 height 28
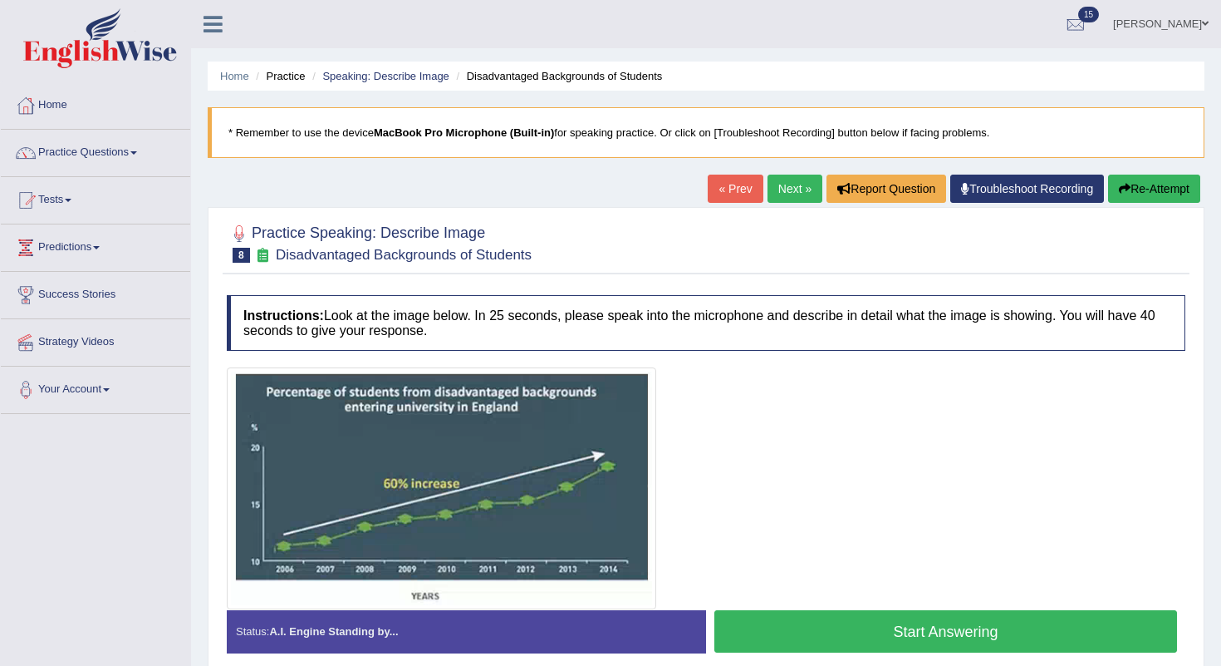
click at [795, 192] on link "Next »" at bounding box center [795, 188] width 55 height 28
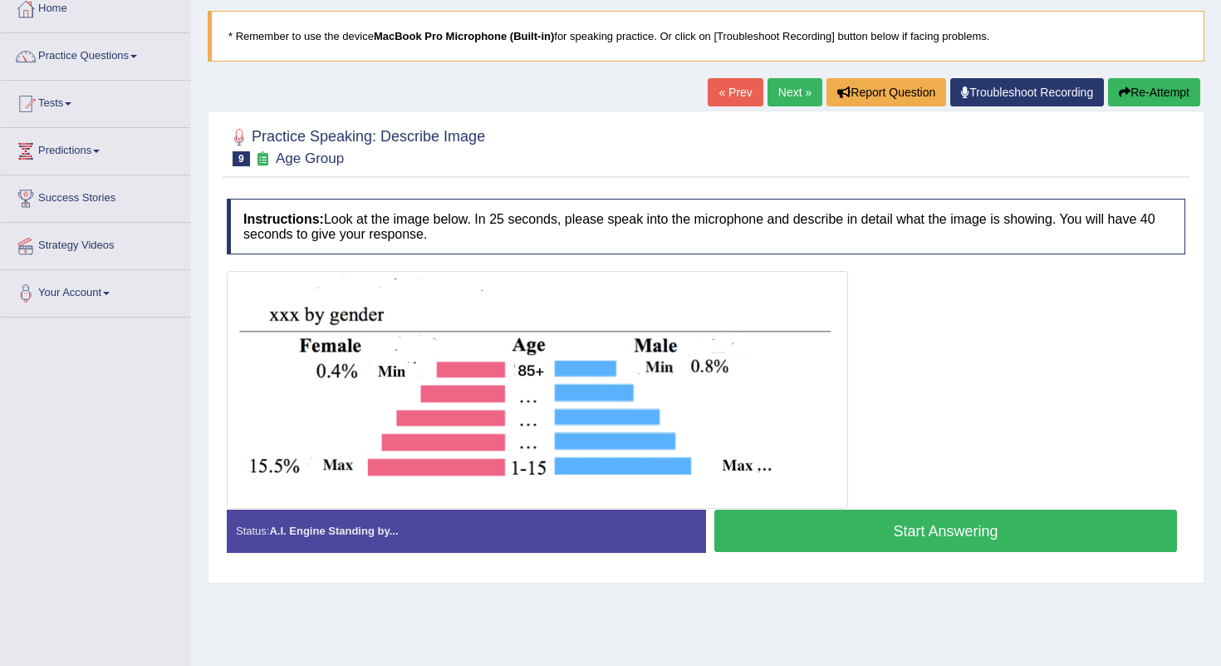
scroll to position [96, 0]
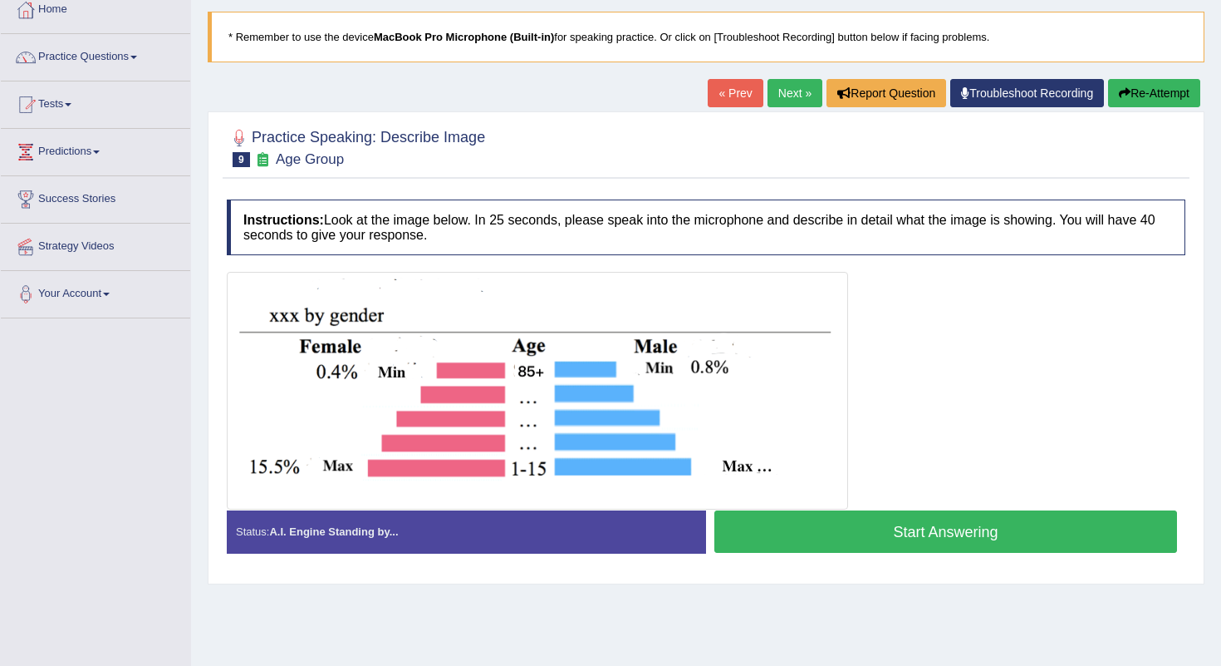
click at [792, 87] on link "Next »" at bounding box center [795, 93] width 55 height 28
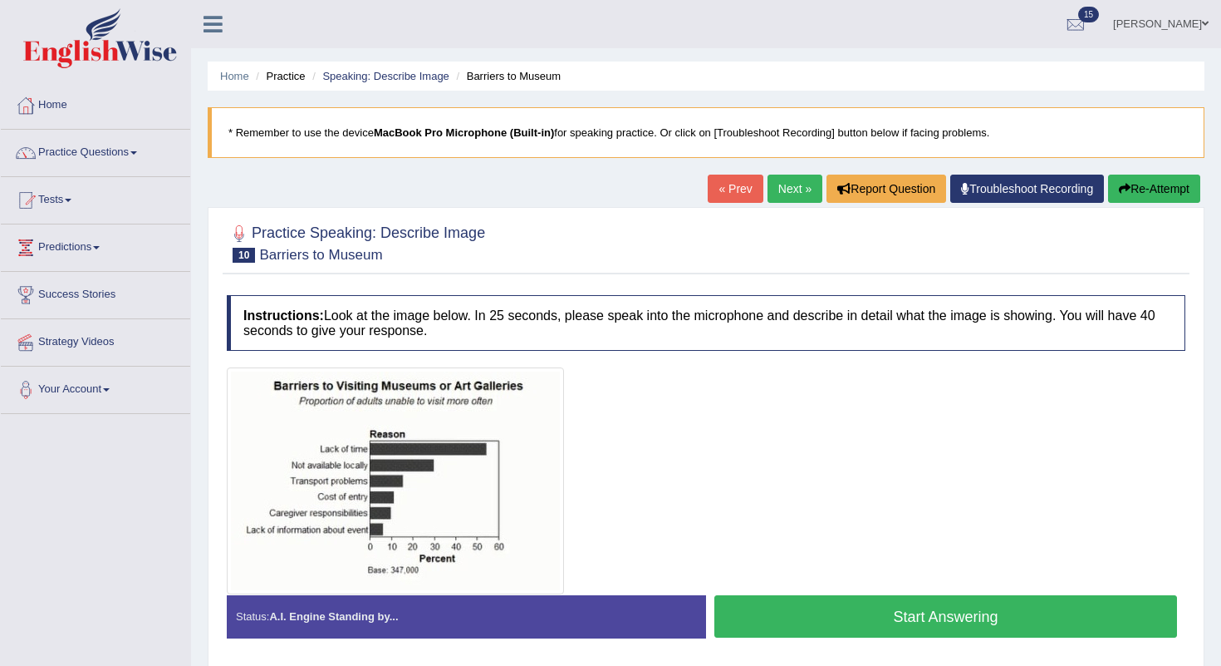
click at [786, 186] on link "Next »" at bounding box center [795, 188] width 55 height 28
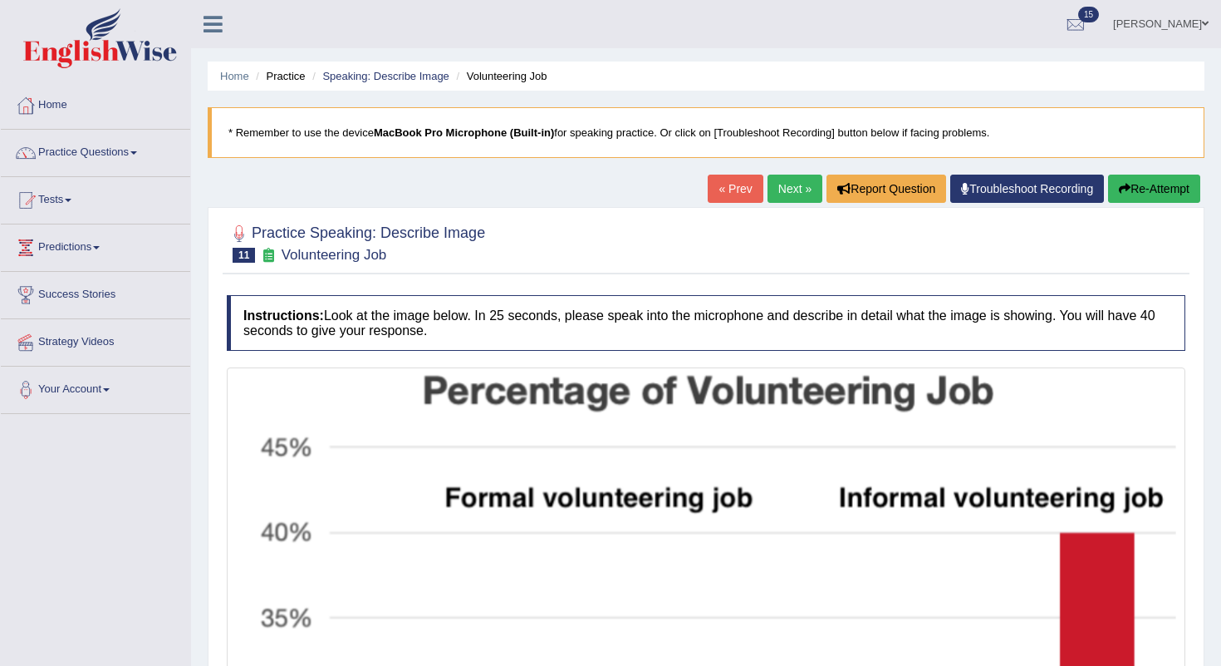
click at [779, 183] on link "Next »" at bounding box center [795, 188] width 55 height 28
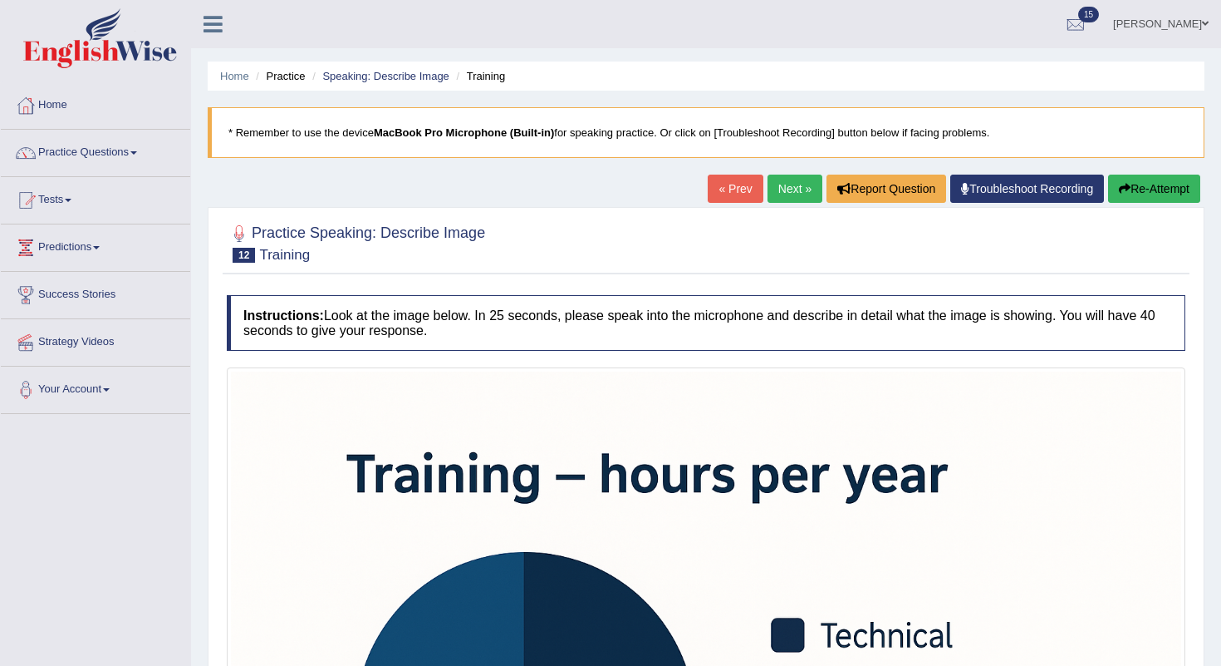
click at [790, 196] on link "Next »" at bounding box center [795, 188] width 55 height 28
